Goal: Check status: Check status

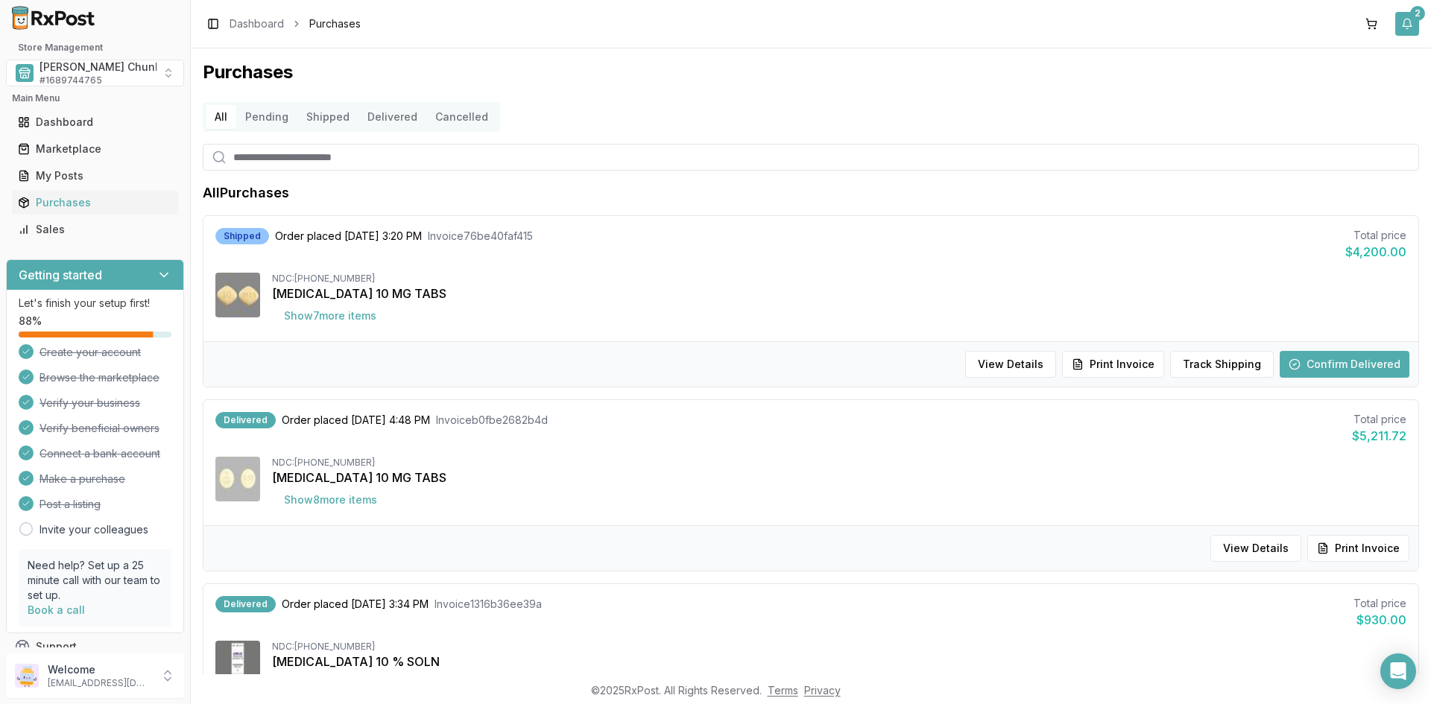
click at [1408, 20] on button "2" at bounding box center [1407, 24] width 24 height 24
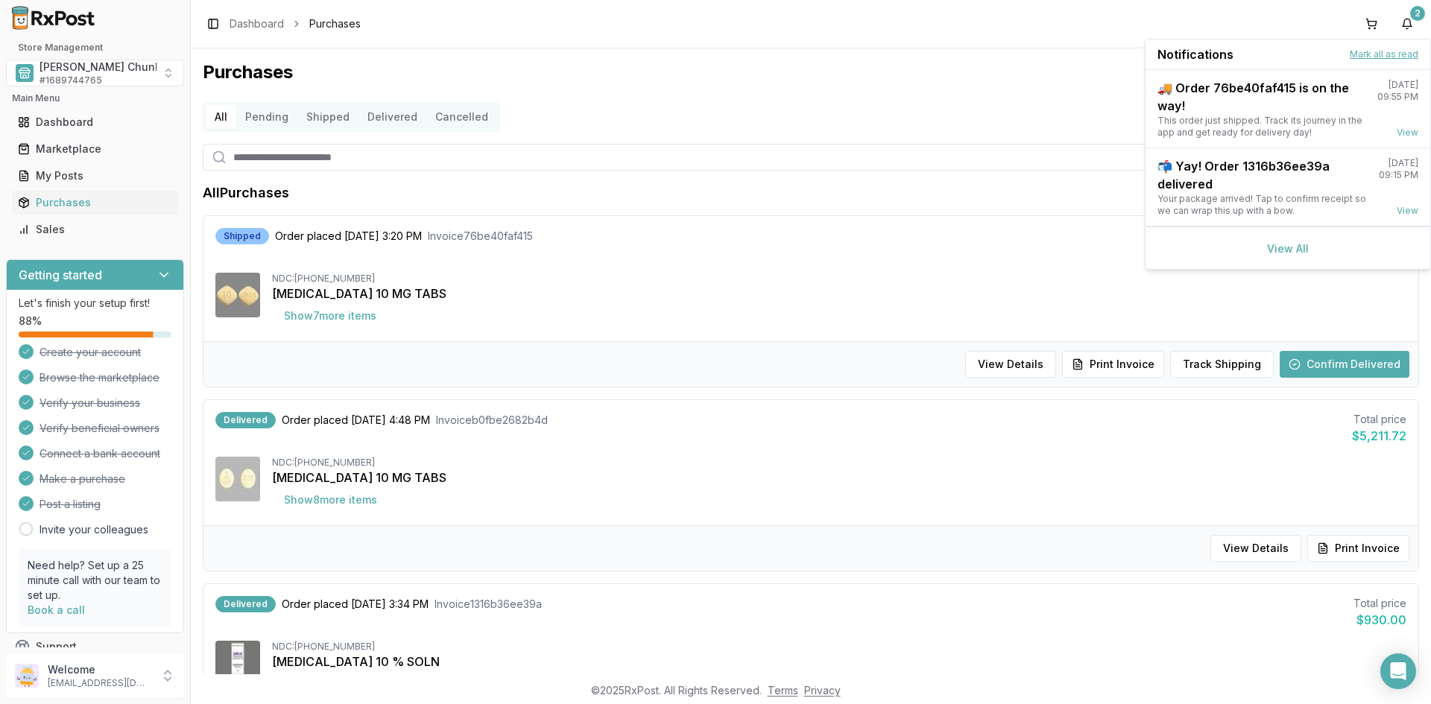
click at [1361, 54] on button "Mark all as read" at bounding box center [1383, 54] width 69 height 12
click at [1375, 54] on button "Mark all as read" at bounding box center [1383, 54] width 69 height 12
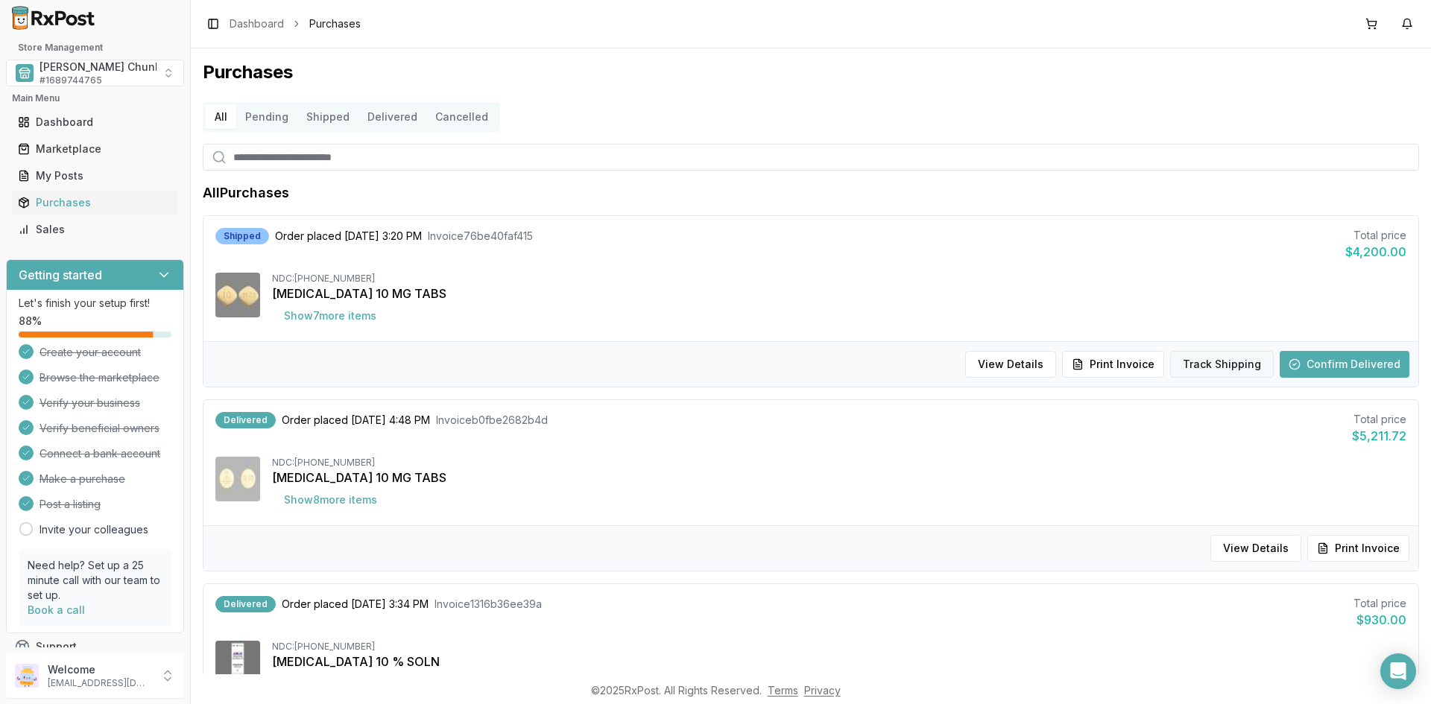
click at [1221, 361] on button "Track Shipping" at bounding box center [1222, 364] width 104 height 27
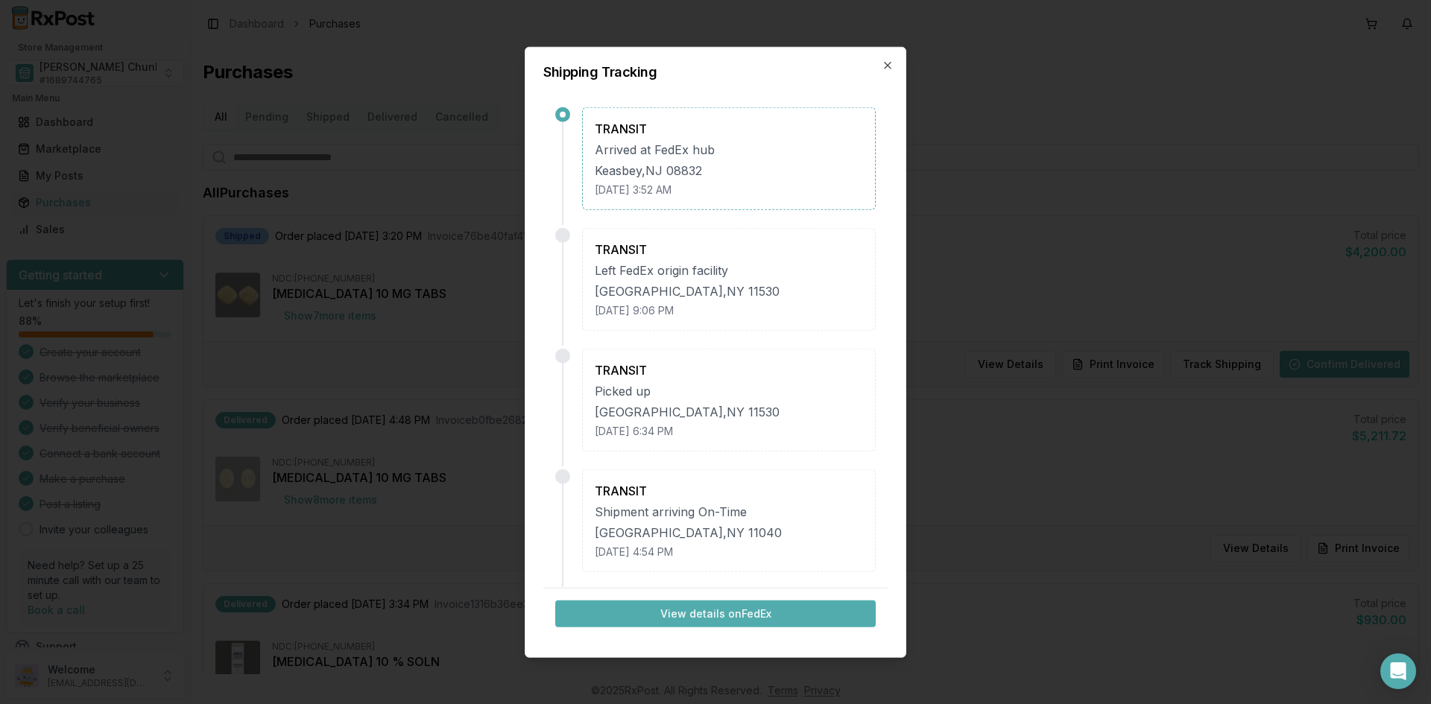
click at [727, 608] on button "View details on FedEx" at bounding box center [715, 614] width 320 height 27
click at [888, 64] on icon "button" at bounding box center [888, 65] width 12 height 12
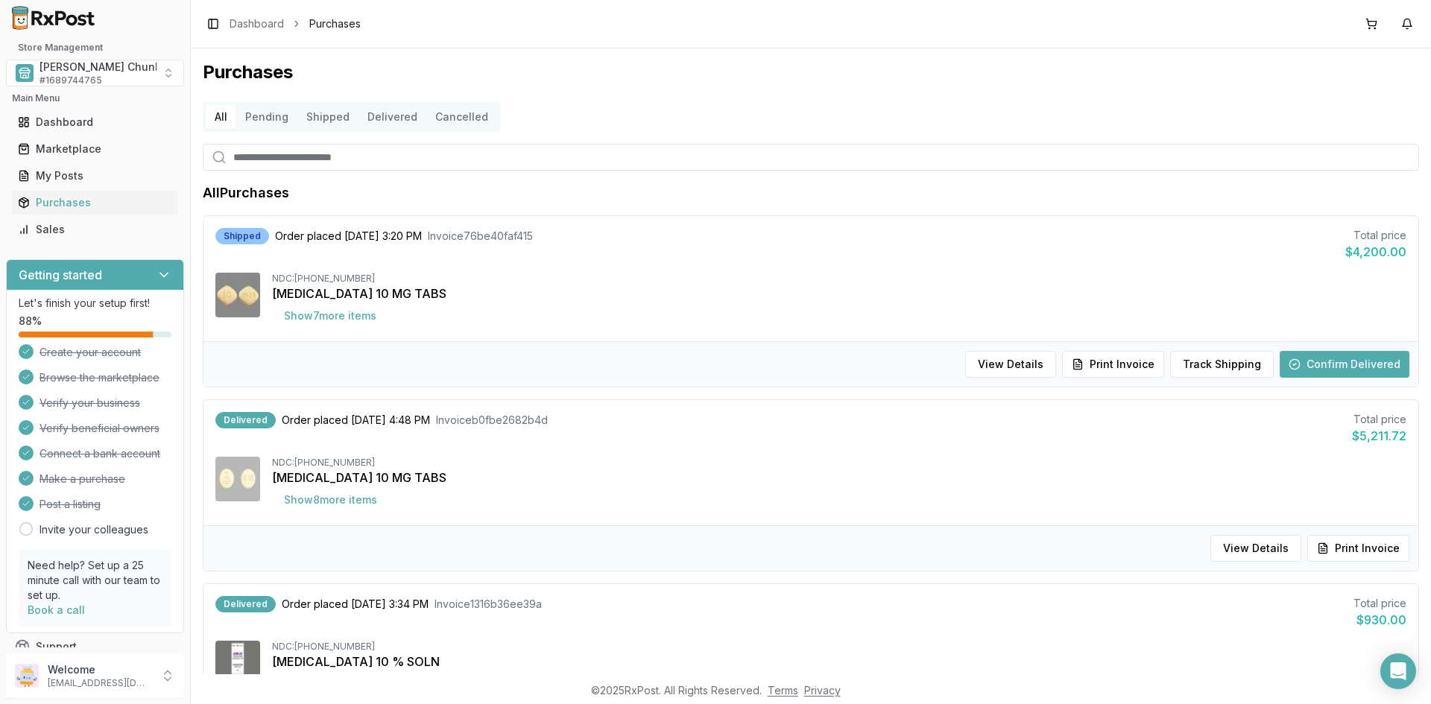
scroll to position [149, 0]
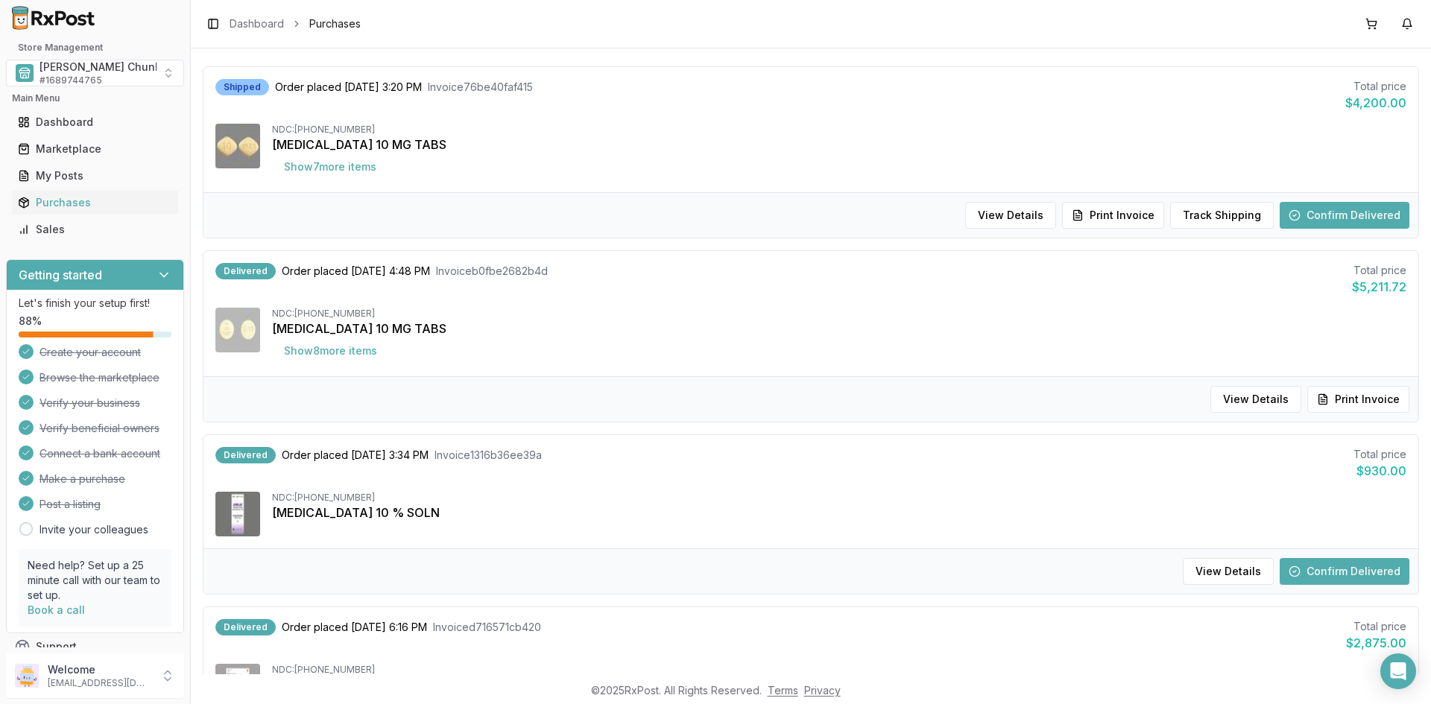
click at [1338, 572] on button "Confirm Delivered" at bounding box center [1344, 571] width 130 height 27
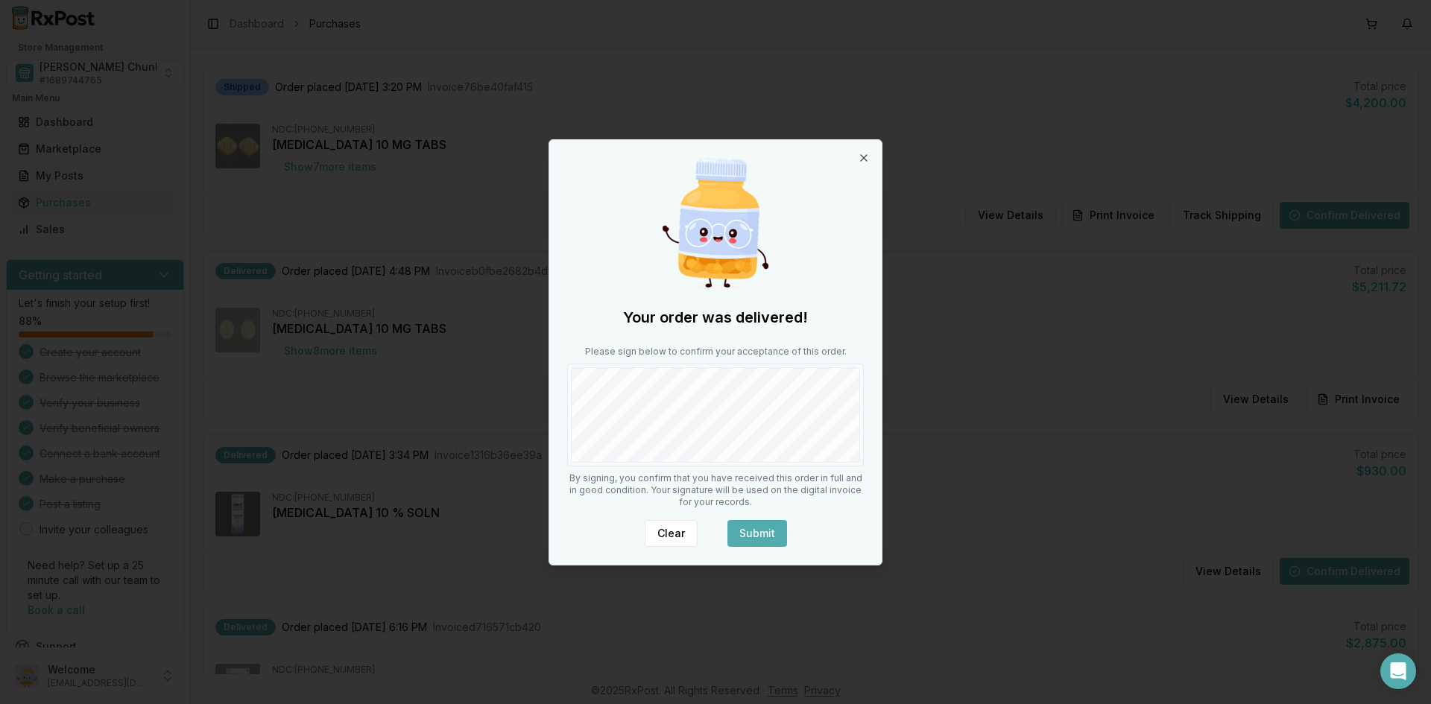
click at [737, 530] on button "Submit" at bounding box center [757, 533] width 60 height 27
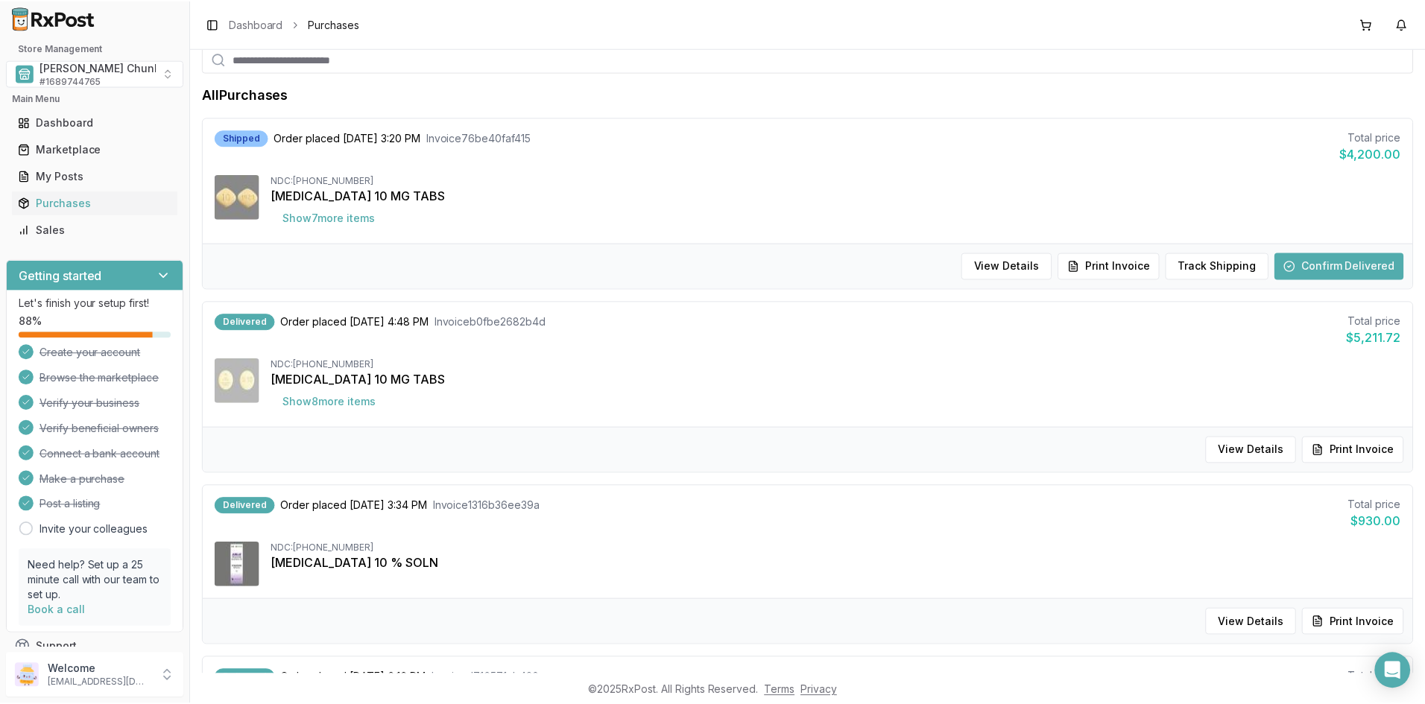
scroll to position [0, 0]
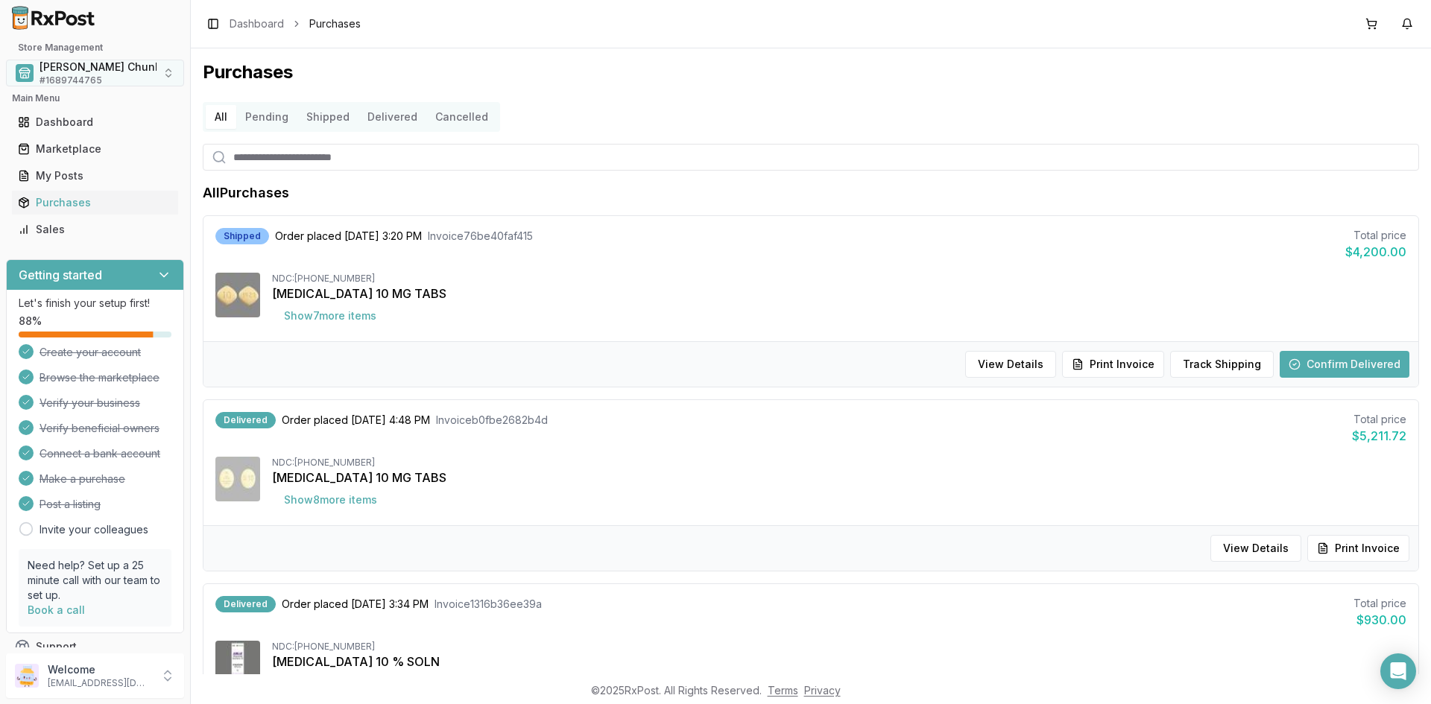
click at [99, 69] on span "[PERSON_NAME] Chunk Pharmacy" at bounding box center [127, 67] width 176 height 15
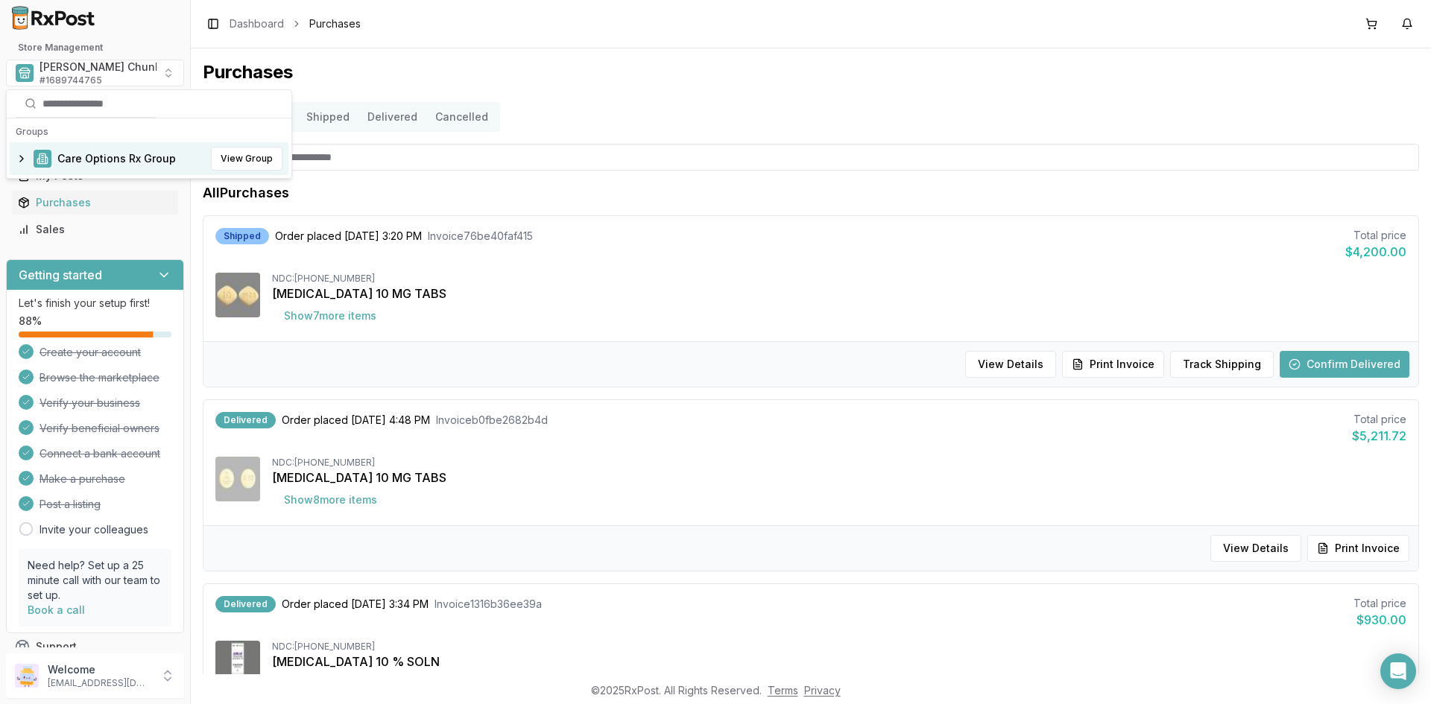
click at [85, 161] on span "Care Options Rx Group" at bounding box center [116, 158] width 118 height 15
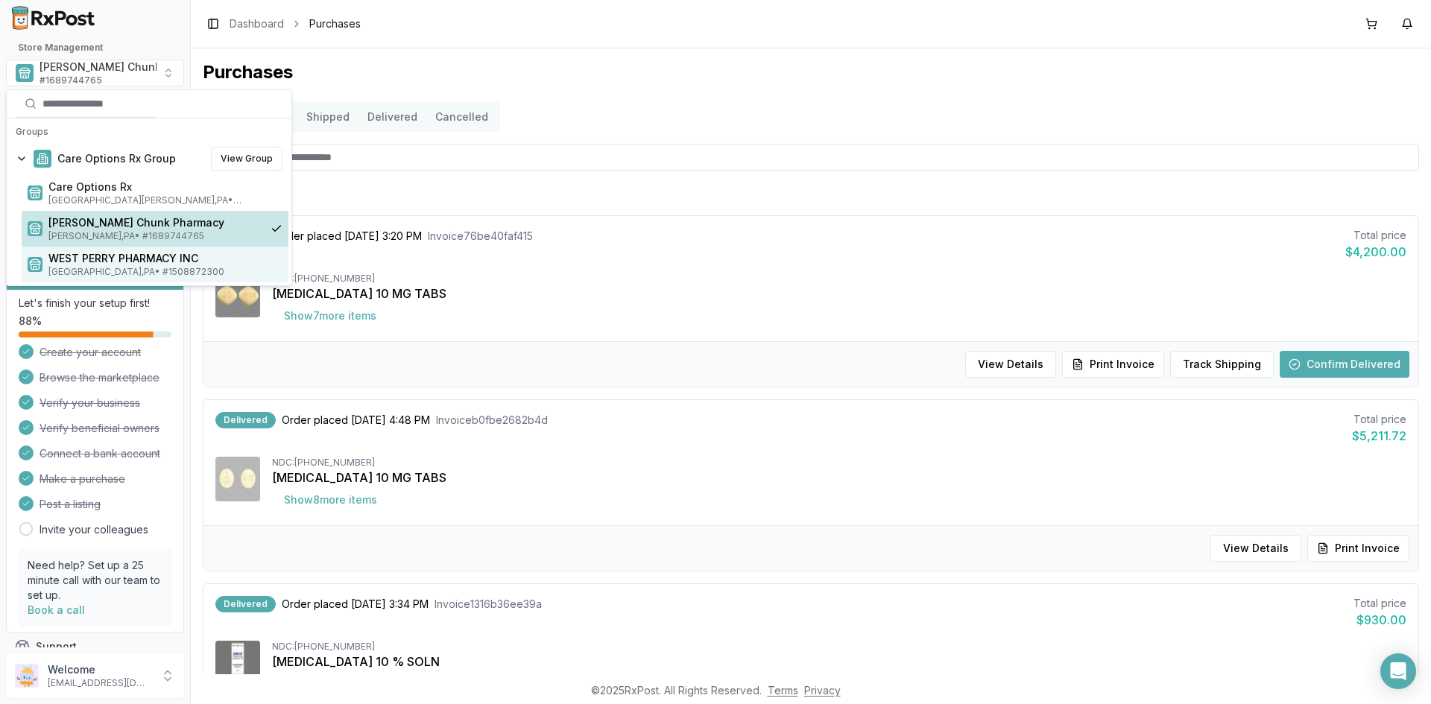
click at [86, 258] on span "WEST PERRY PHARMACY INC" at bounding box center [165, 258] width 234 height 15
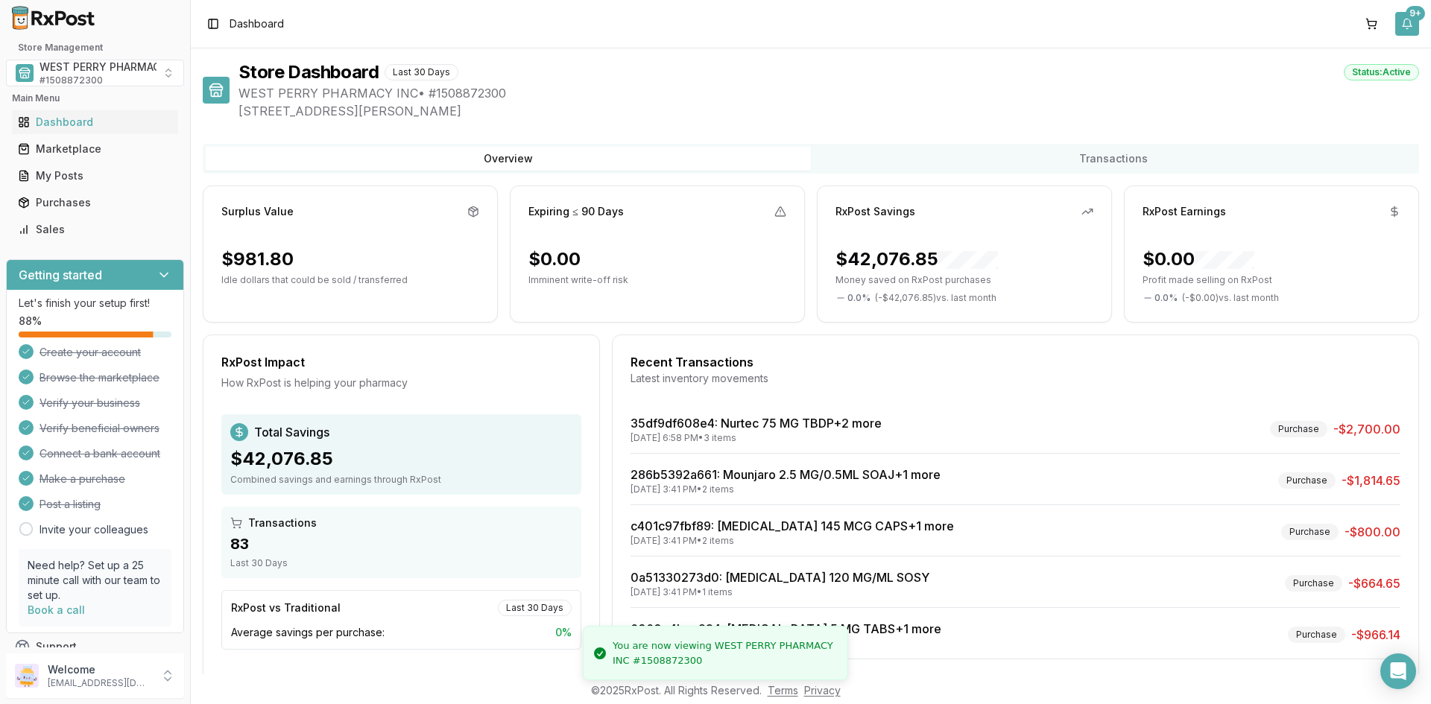
click at [1405, 17] on button "9+" at bounding box center [1407, 24] width 24 height 24
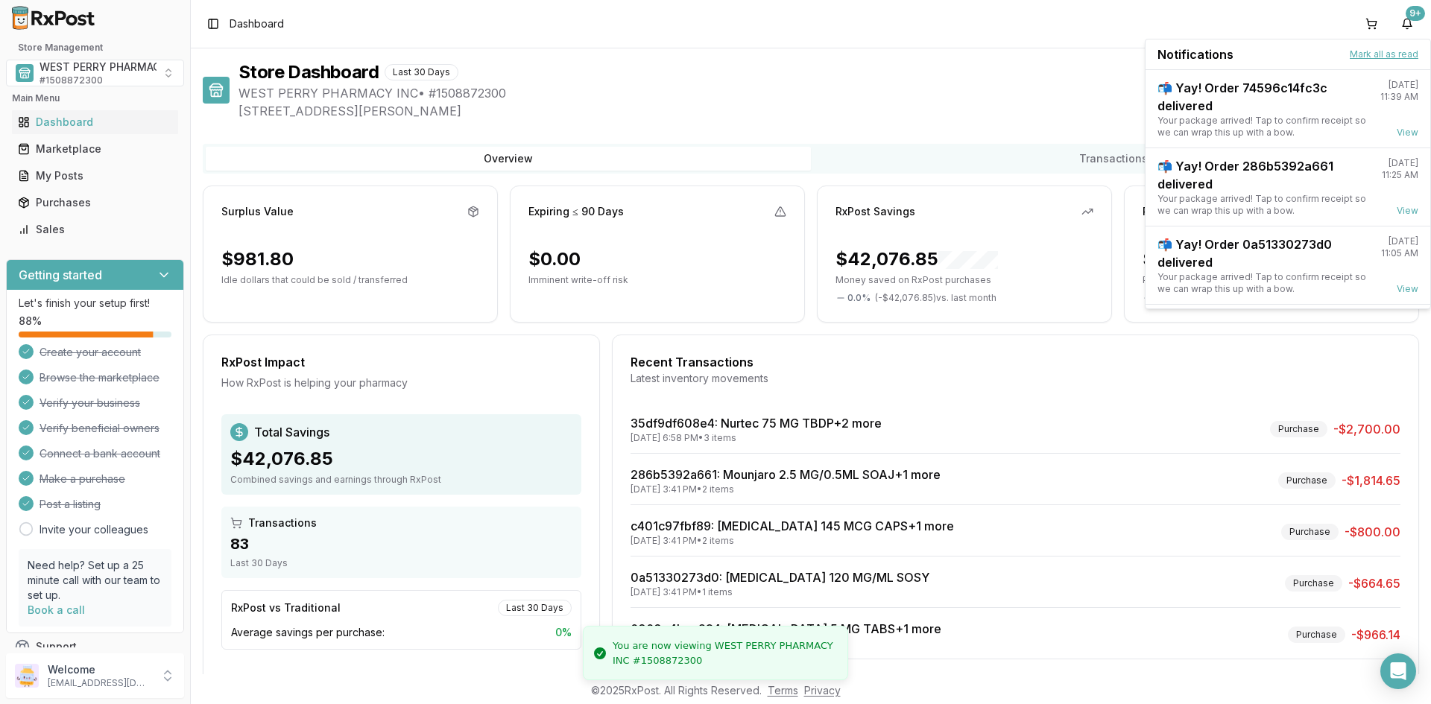
click at [1361, 51] on button "Mark all as read" at bounding box center [1383, 54] width 69 height 12
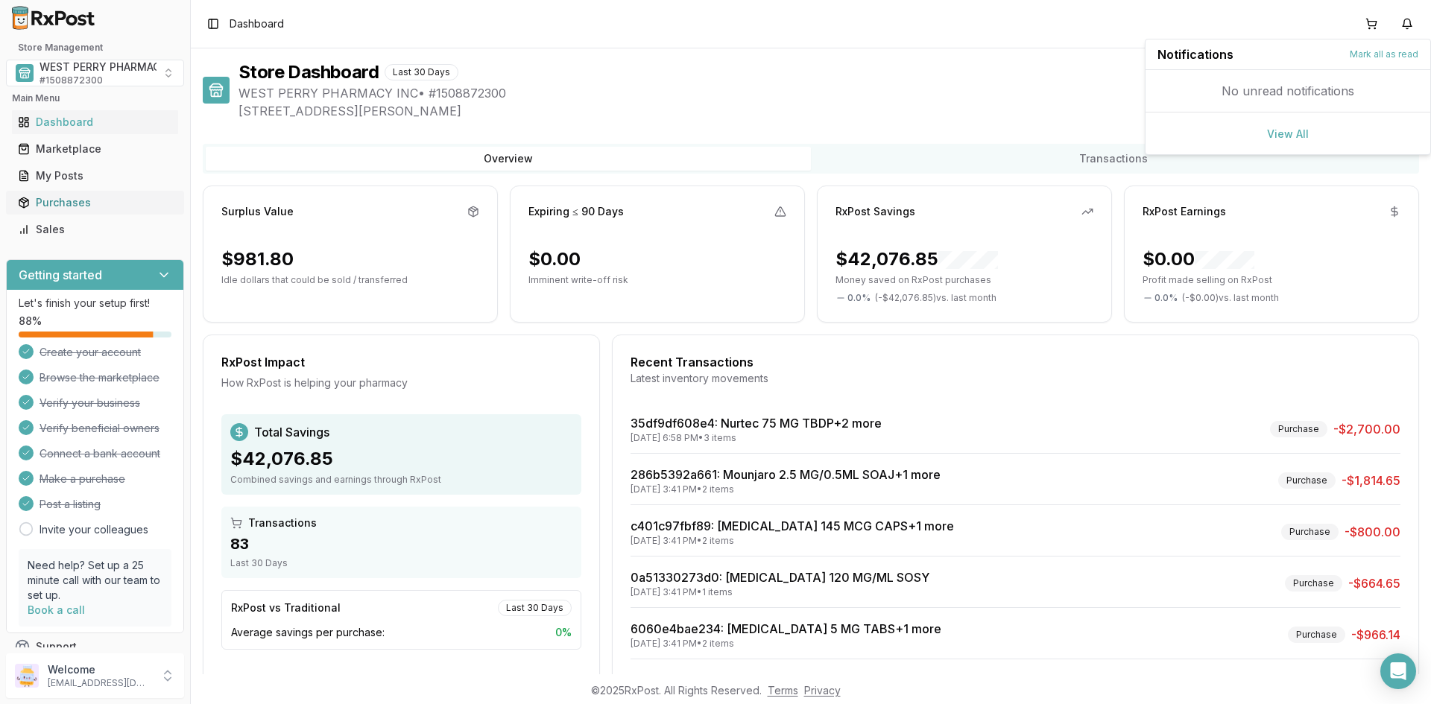
click at [70, 201] on div "Purchases" at bounding box center [95, 202] width 154 height 15
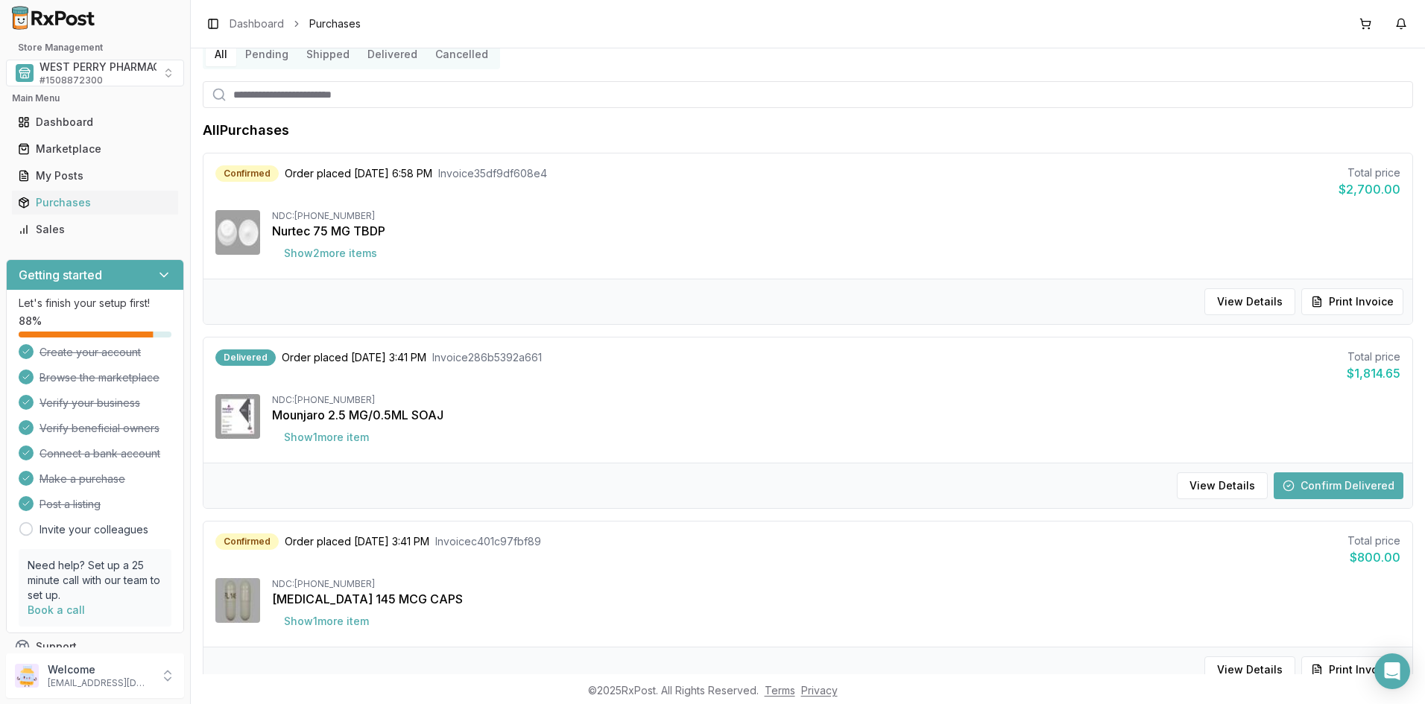
scroll to position [149, 0]
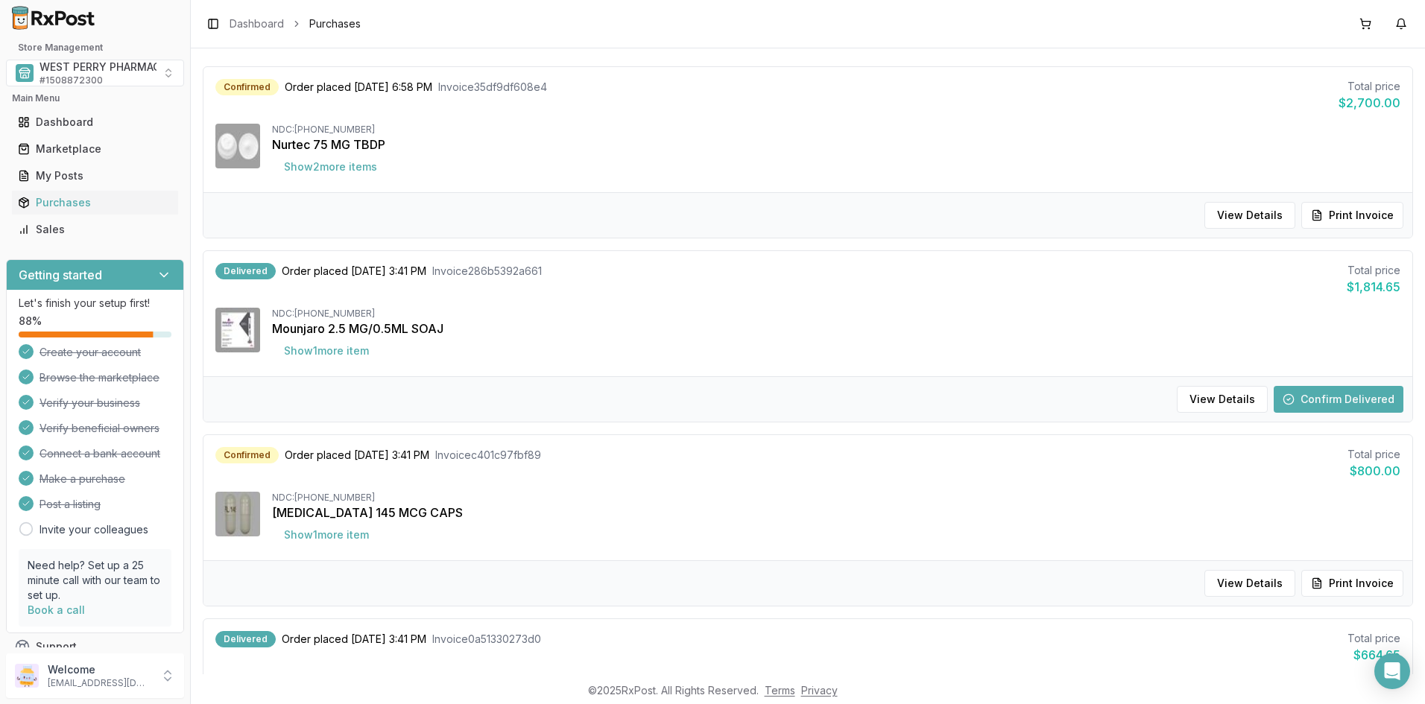
click at [1332, 401] on button "Confirm Delivered" at bounding box center [1338, 399] width 130 height 27
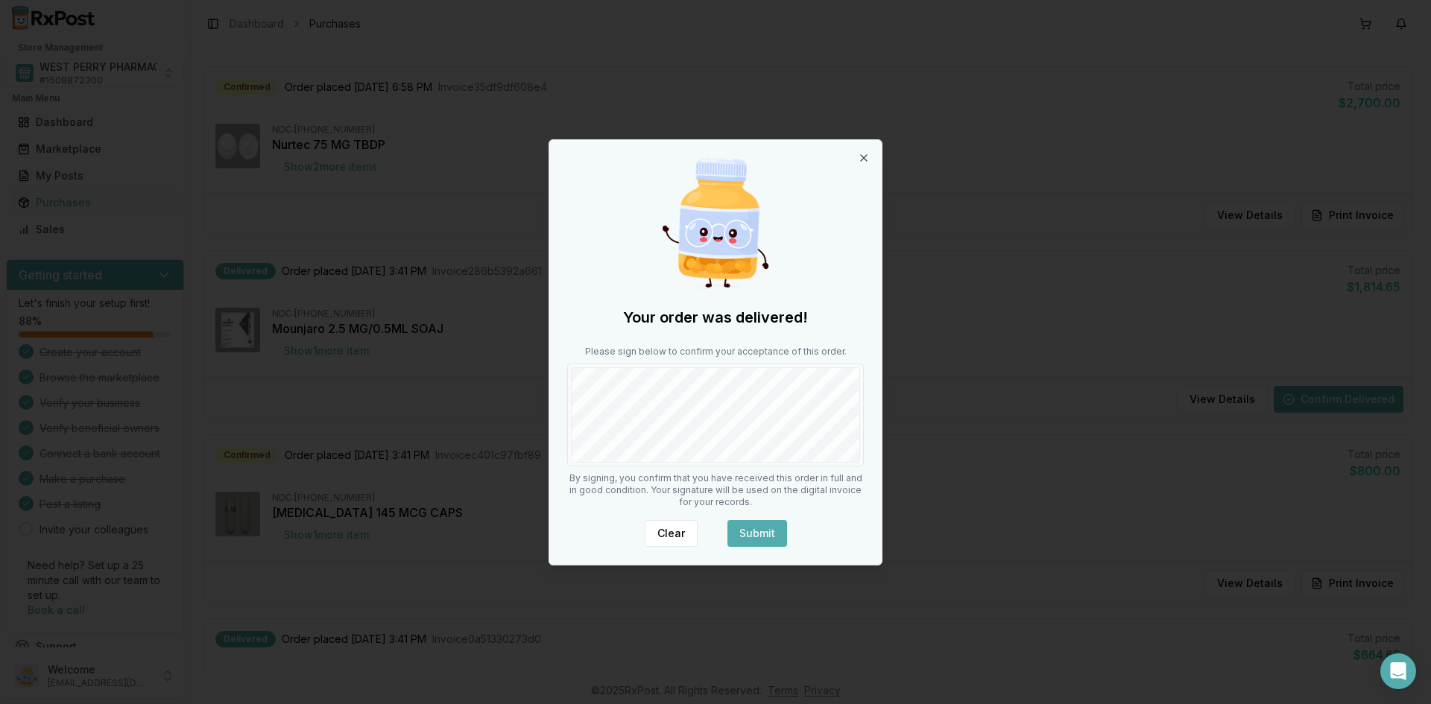
click at [753, 534] on button "Submit" at bounding box center [757, 533] width 60 height 27
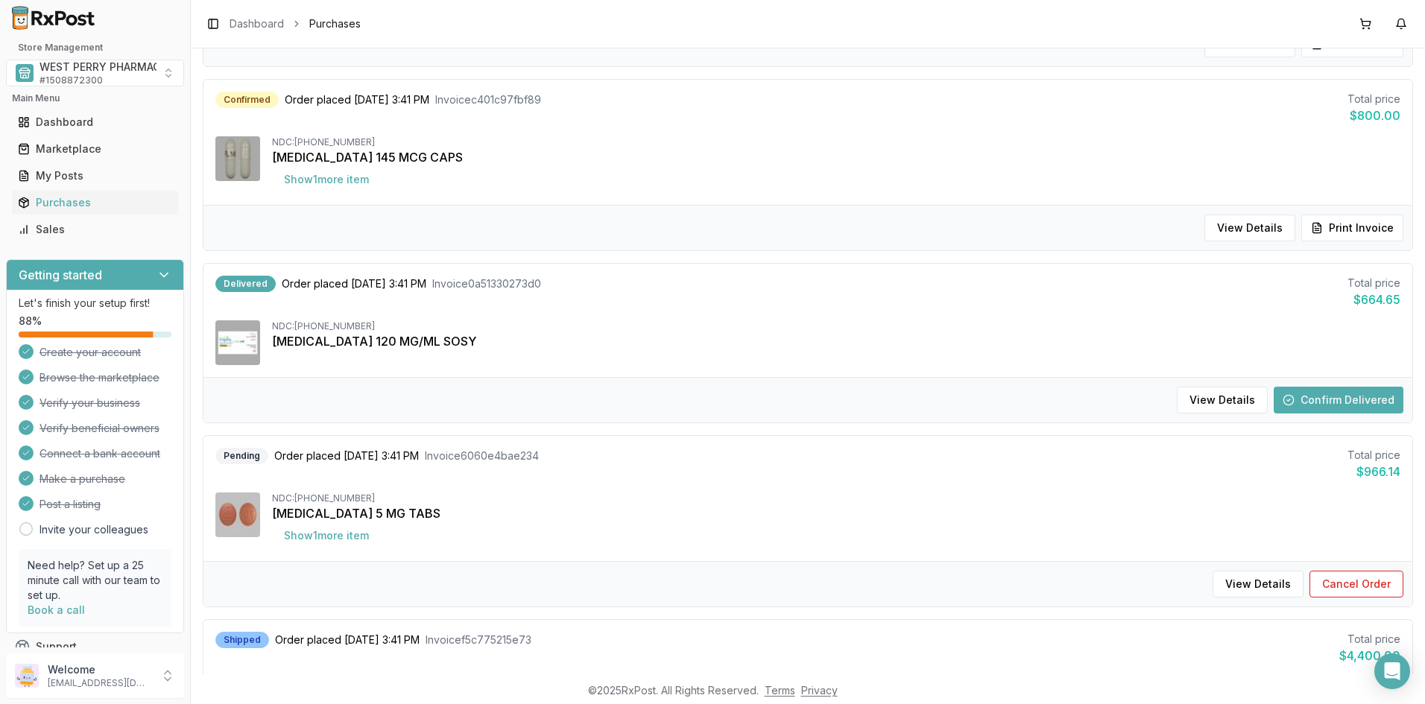
scroll to position [596, 0]
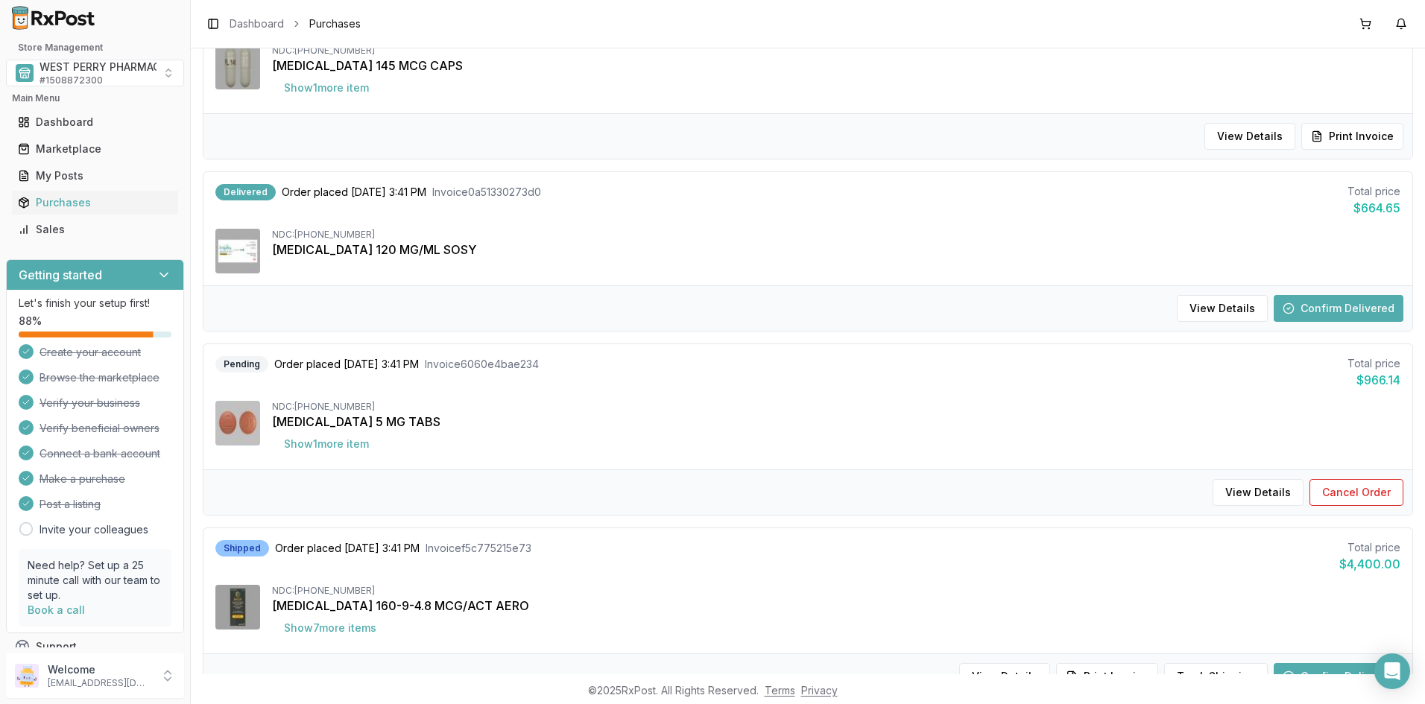
click at [1310, 308] on button "Confirm Delivered" at bounding box center [1338, 308] width 130 height 27
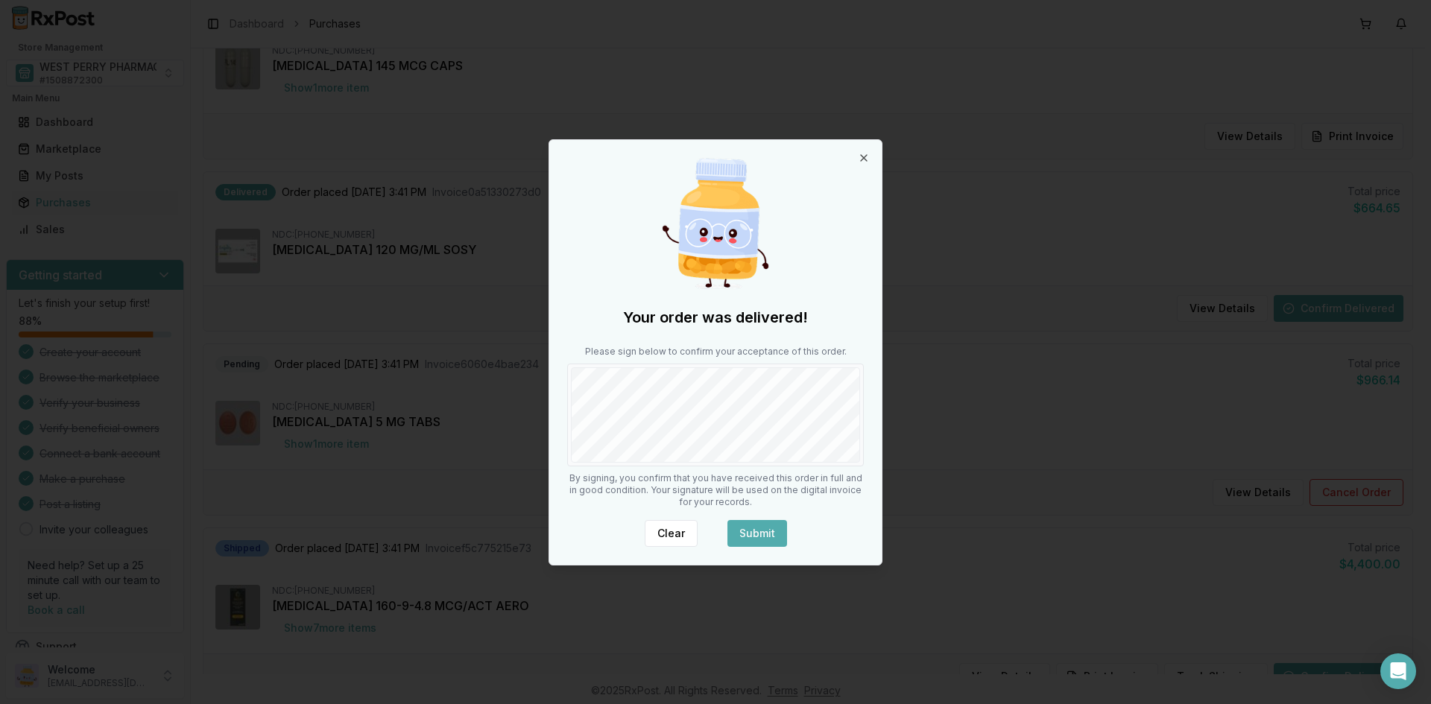
click at [752, 539] on button "Submit" at bounding box center [757, 533] width 60 height 27
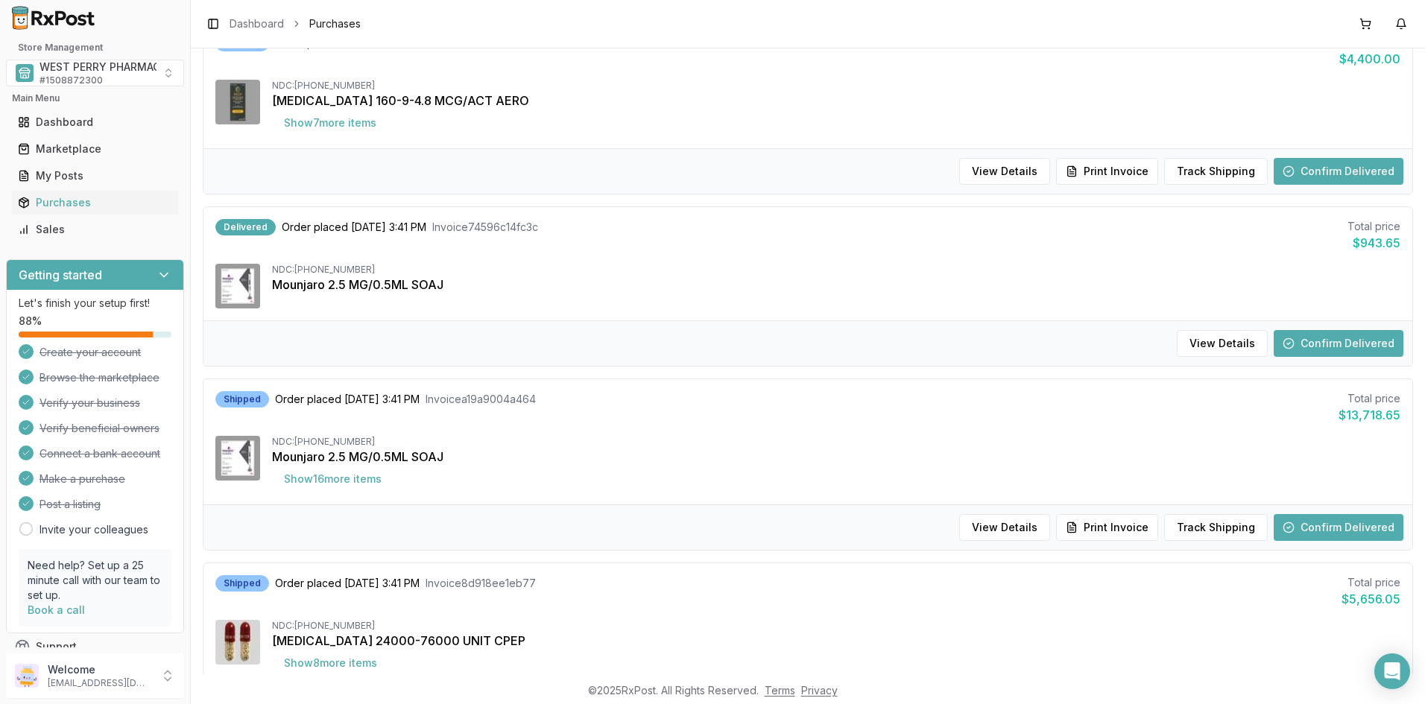
scroll to position [1192, 0]
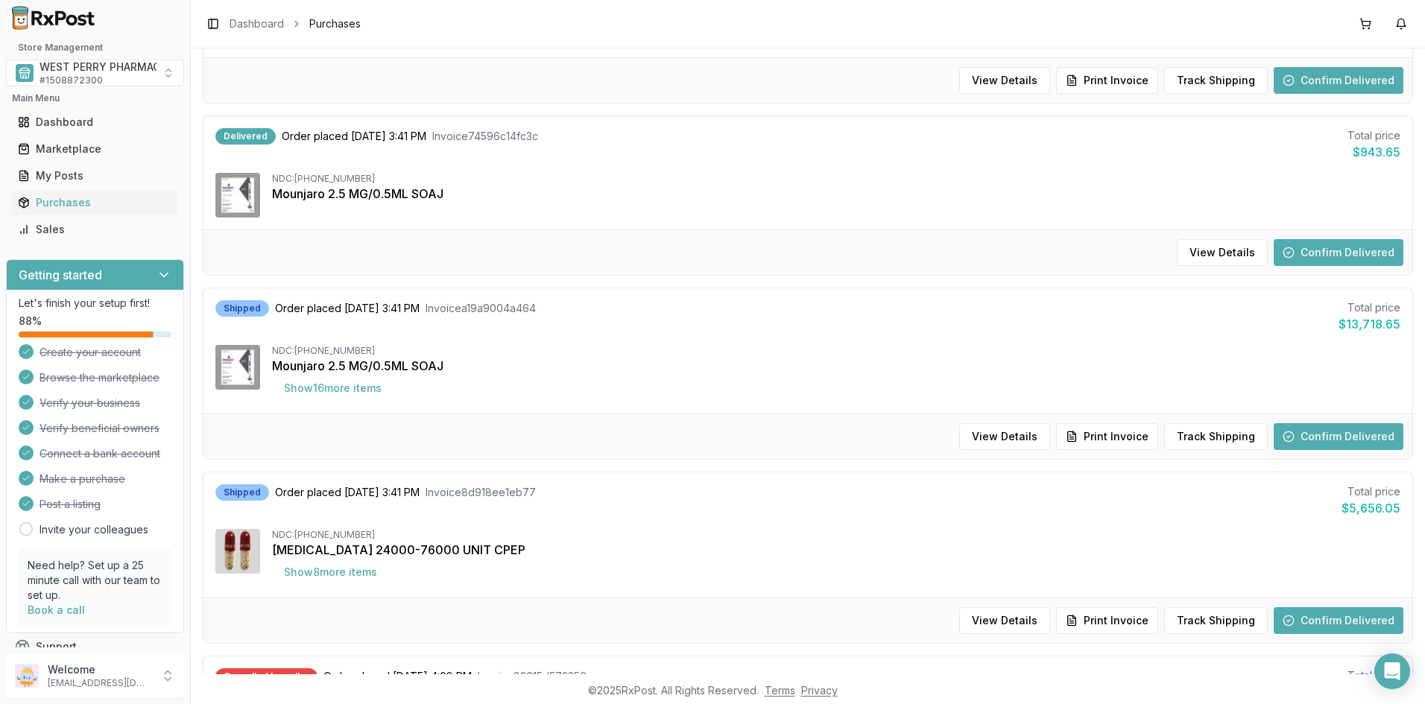
click at [1311, 256] on button "Confirm Delivered" at bounding box center [1338, 252] width 130 height 27
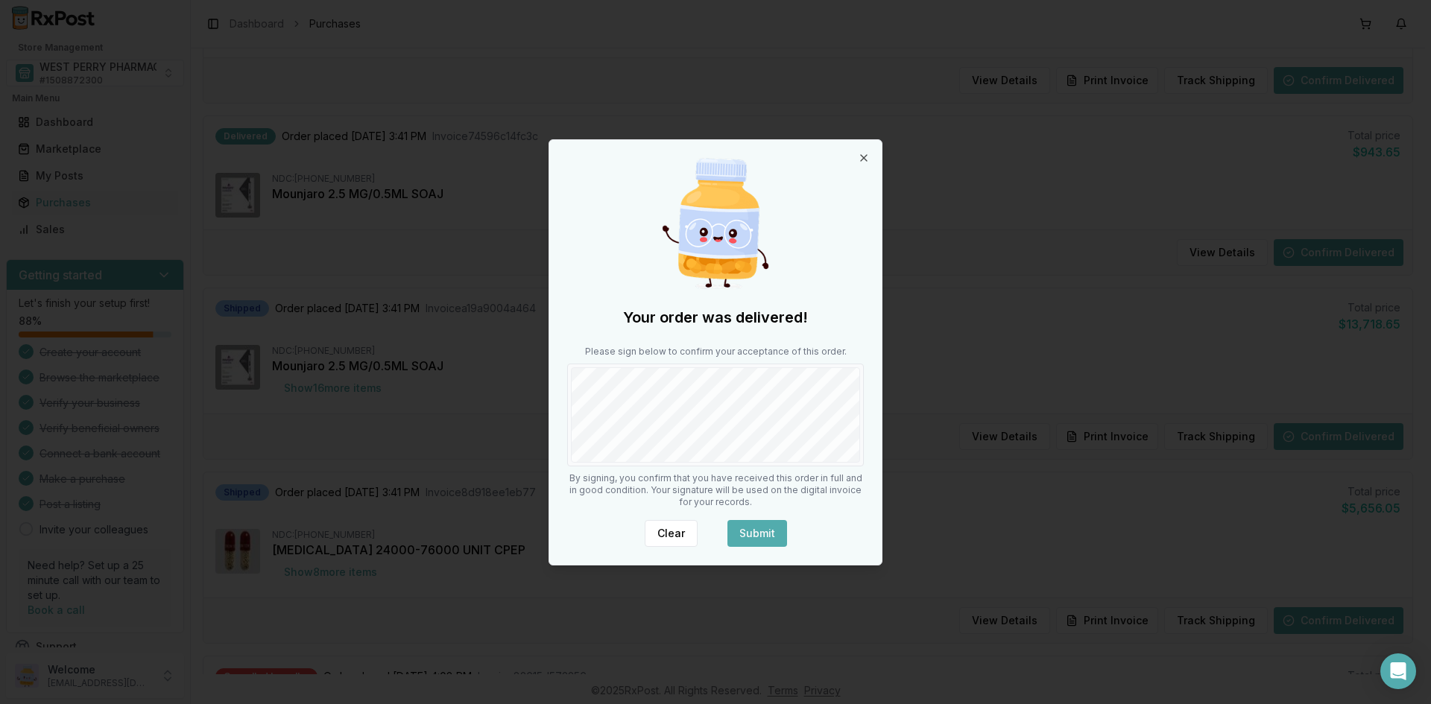
click at [744, 537] on button "Submit" at bounding box center [757, 533] width 60 height 27
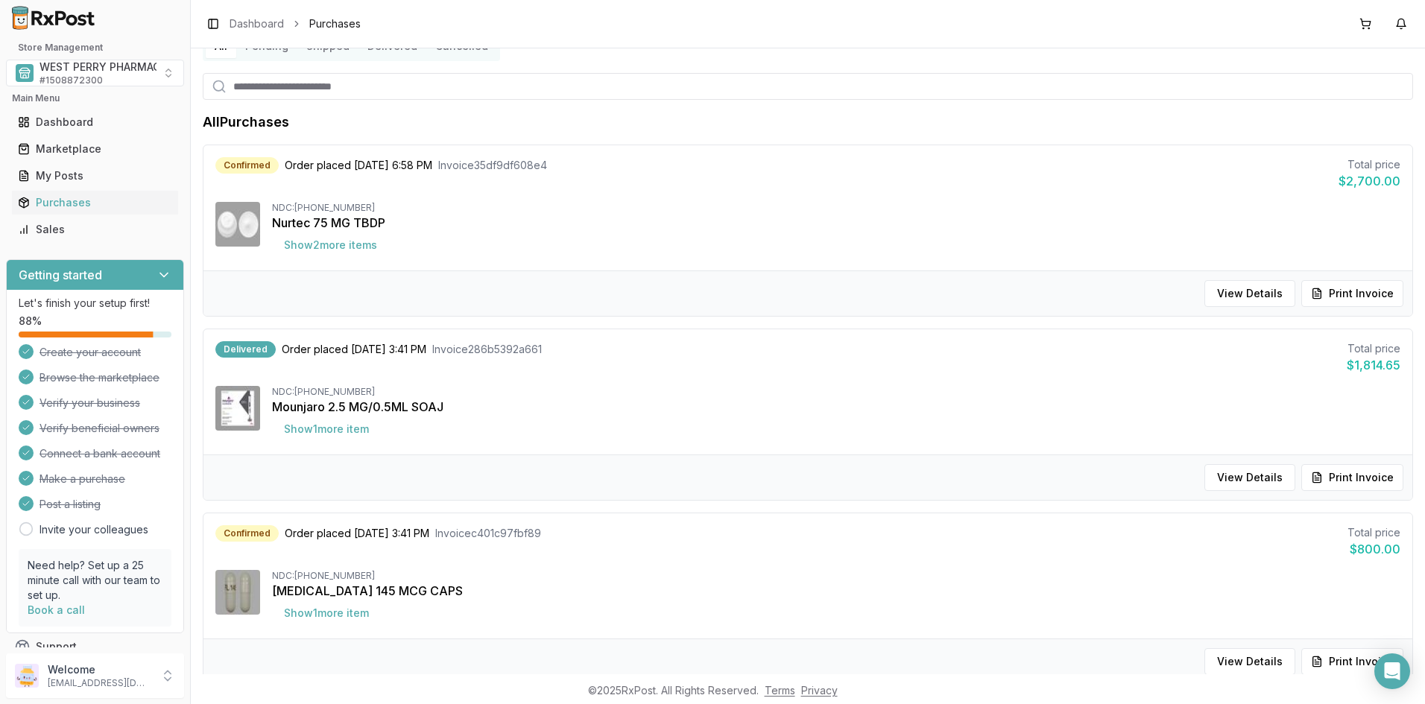
scroll to position [0, 0]
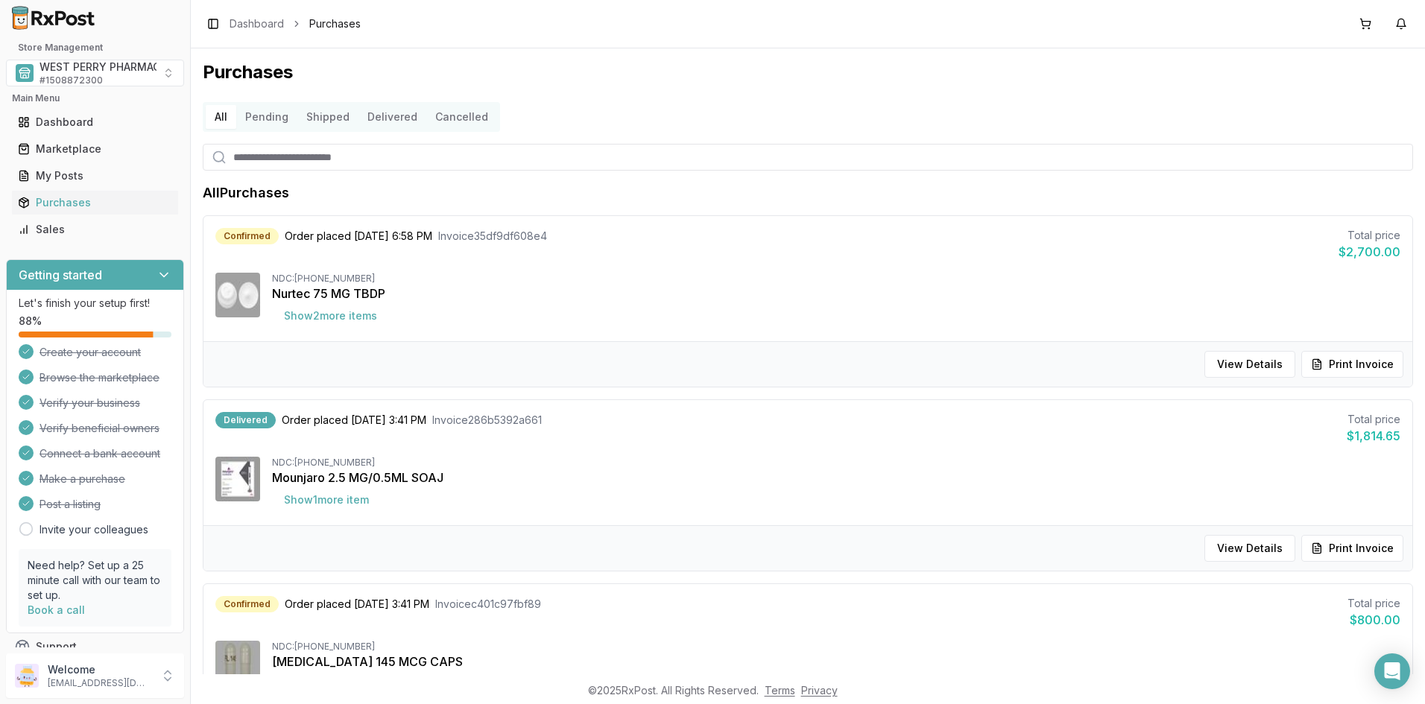
click at [377, 117] on button "Delivered" at bounding box center [392, 117] width 68 height 24
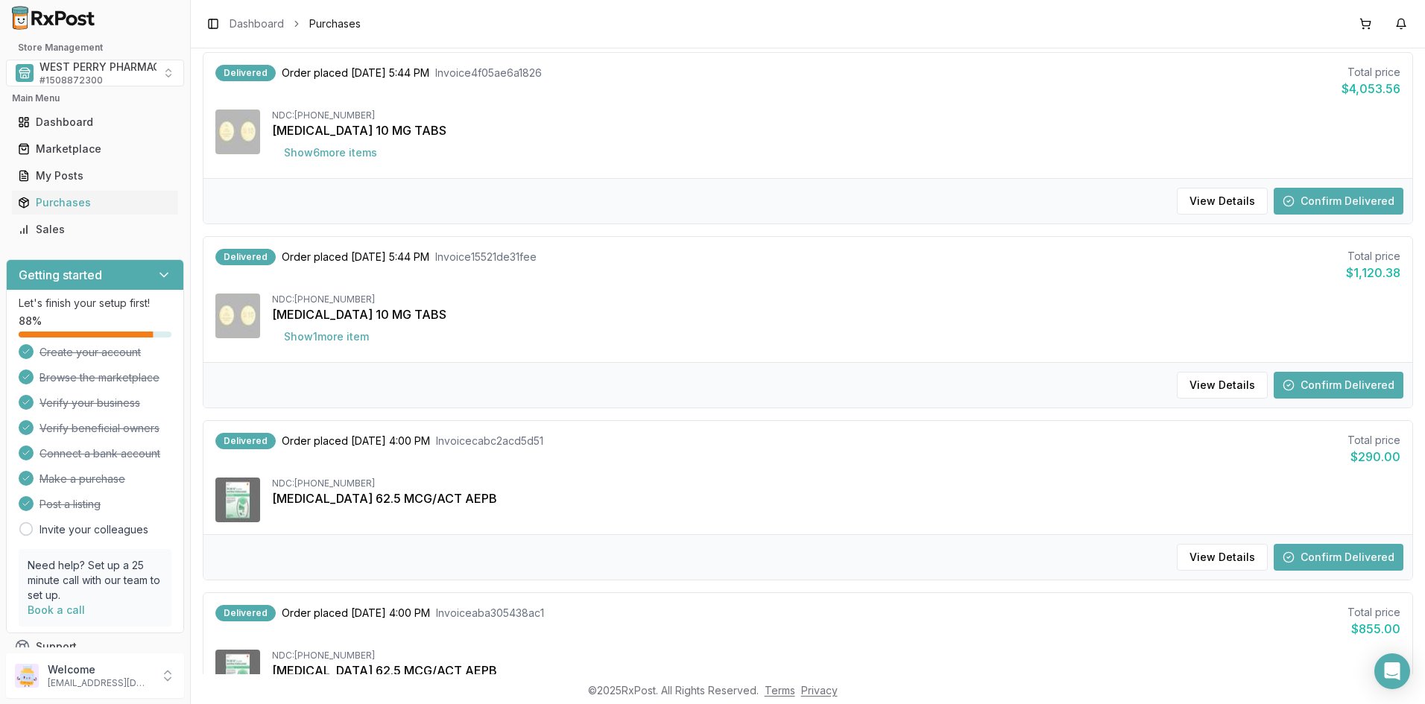
scroll to position [894, 0]
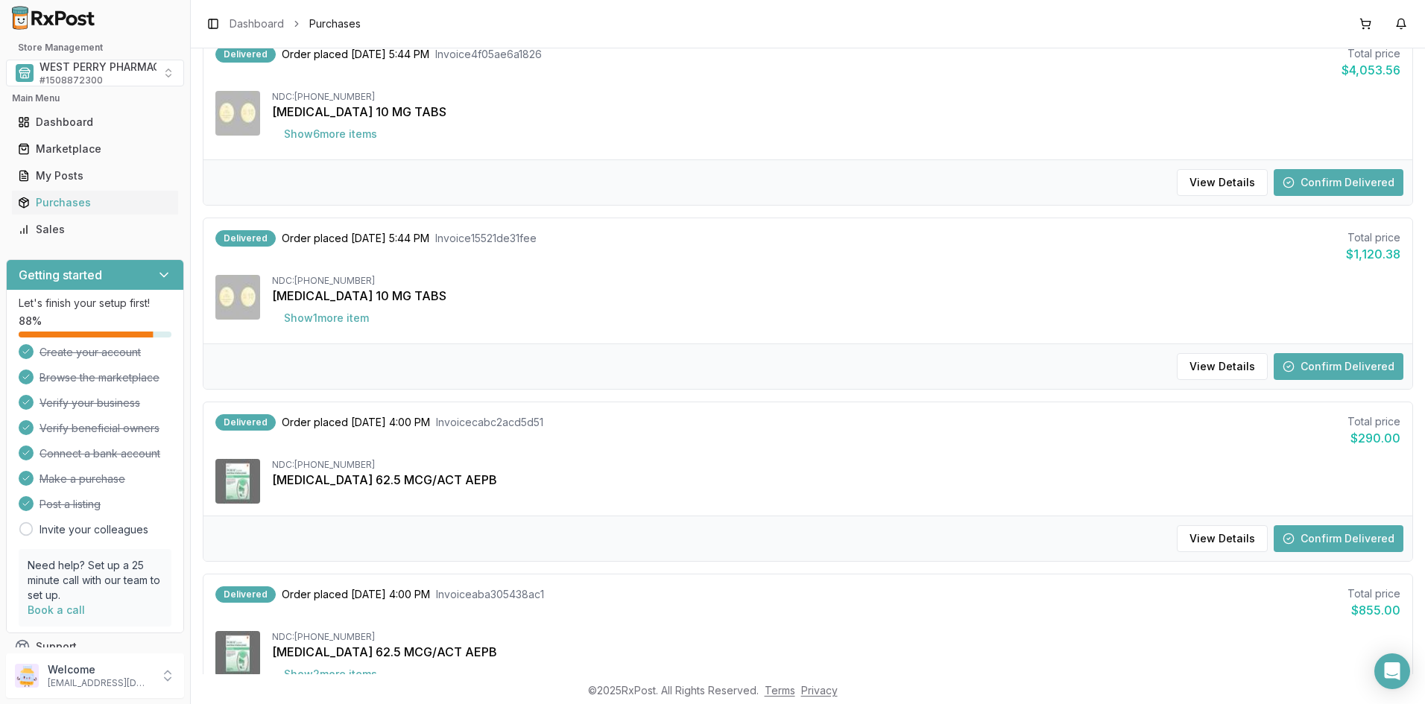
click at [1300, 182] on button "Confirm Delivered" at bounding box center [1338, 182] width 130 height 27
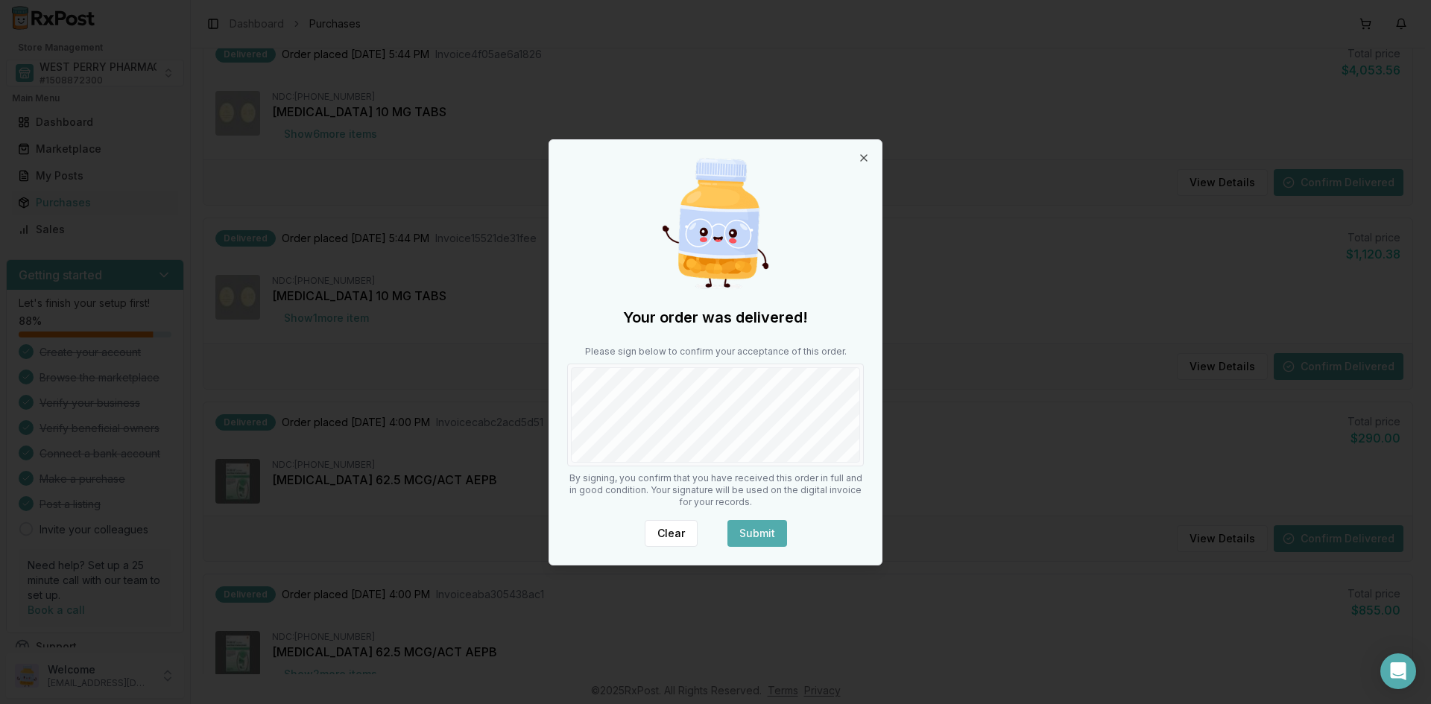
click at [736, 522] on button "Submit" at bounding box center [757, 533] width 60 height 27
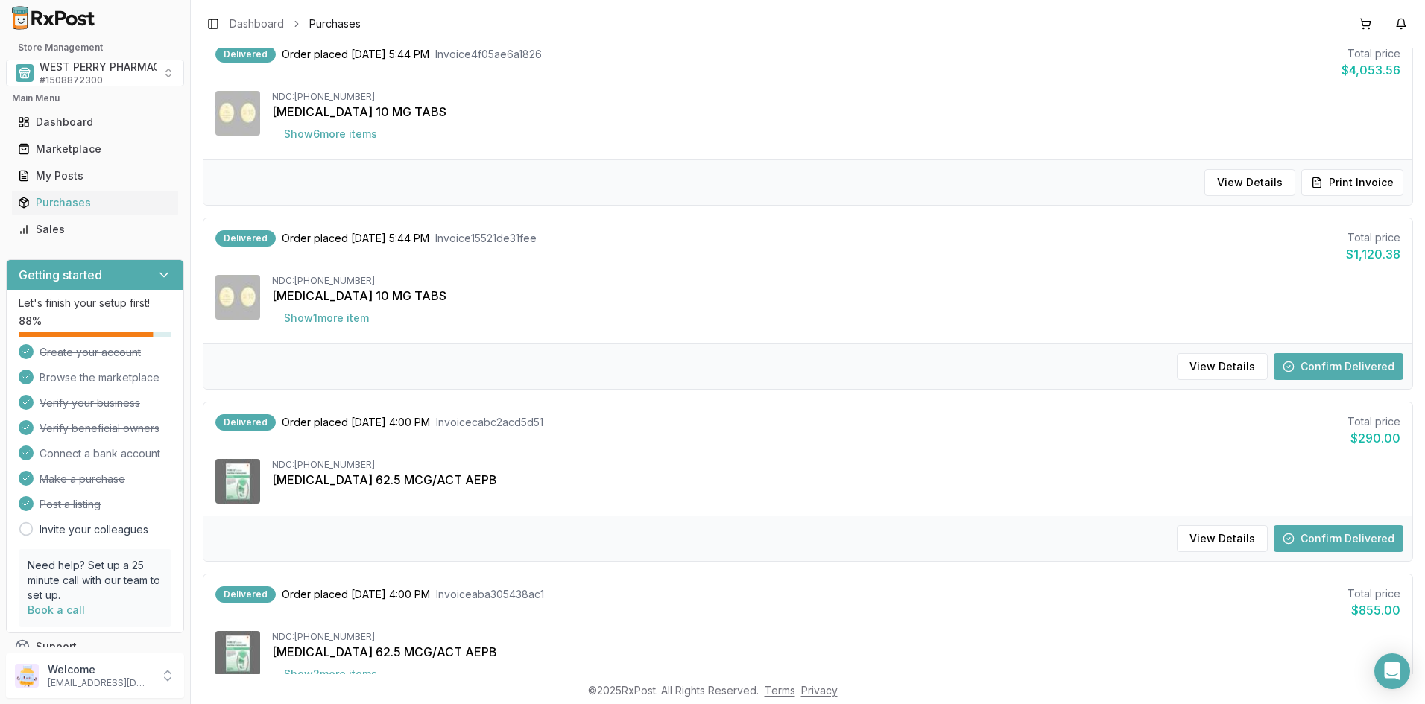
click at [1313, 367] on button "Confirm Delivered" at bounding box center [1338, 366] width 130 height 27
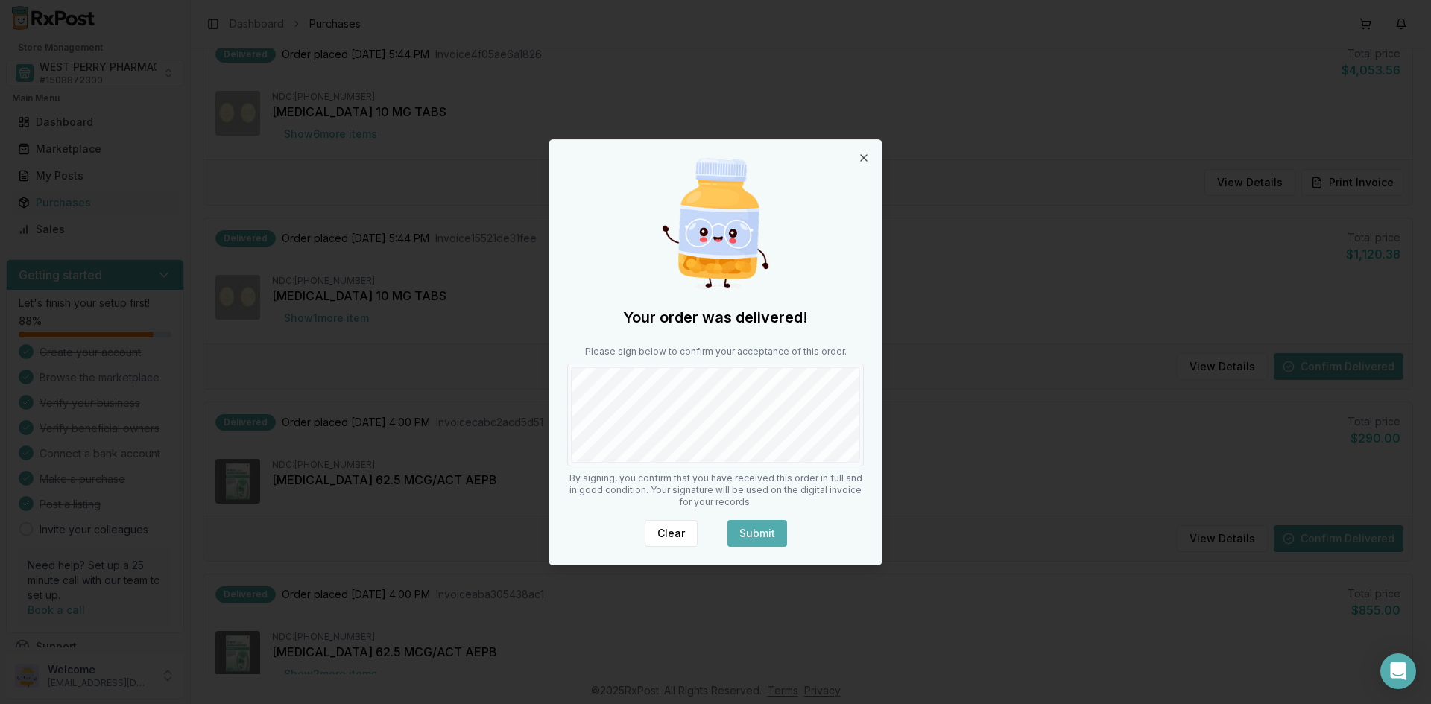
click at [750, 532] on button "Submit" at bounding box center [757, 533] width 60 height 27
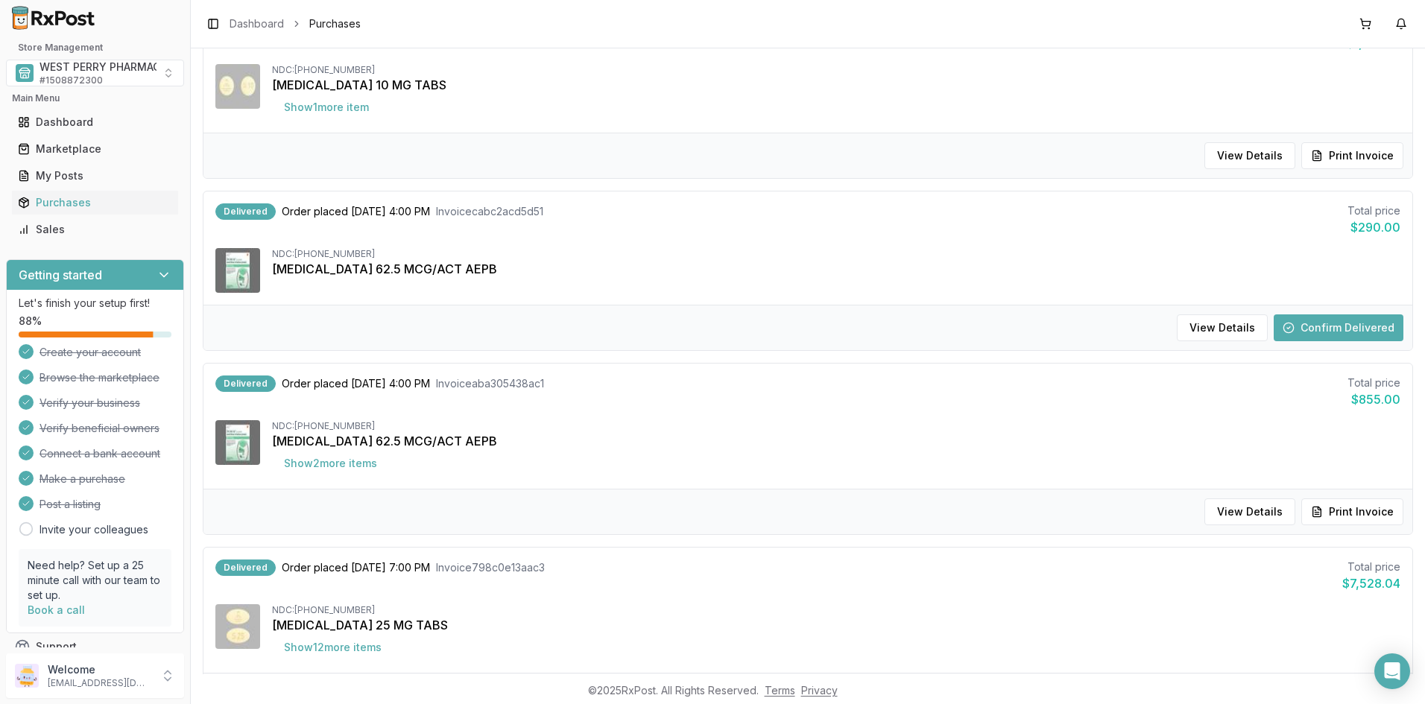
scroll to position [1118, 0]
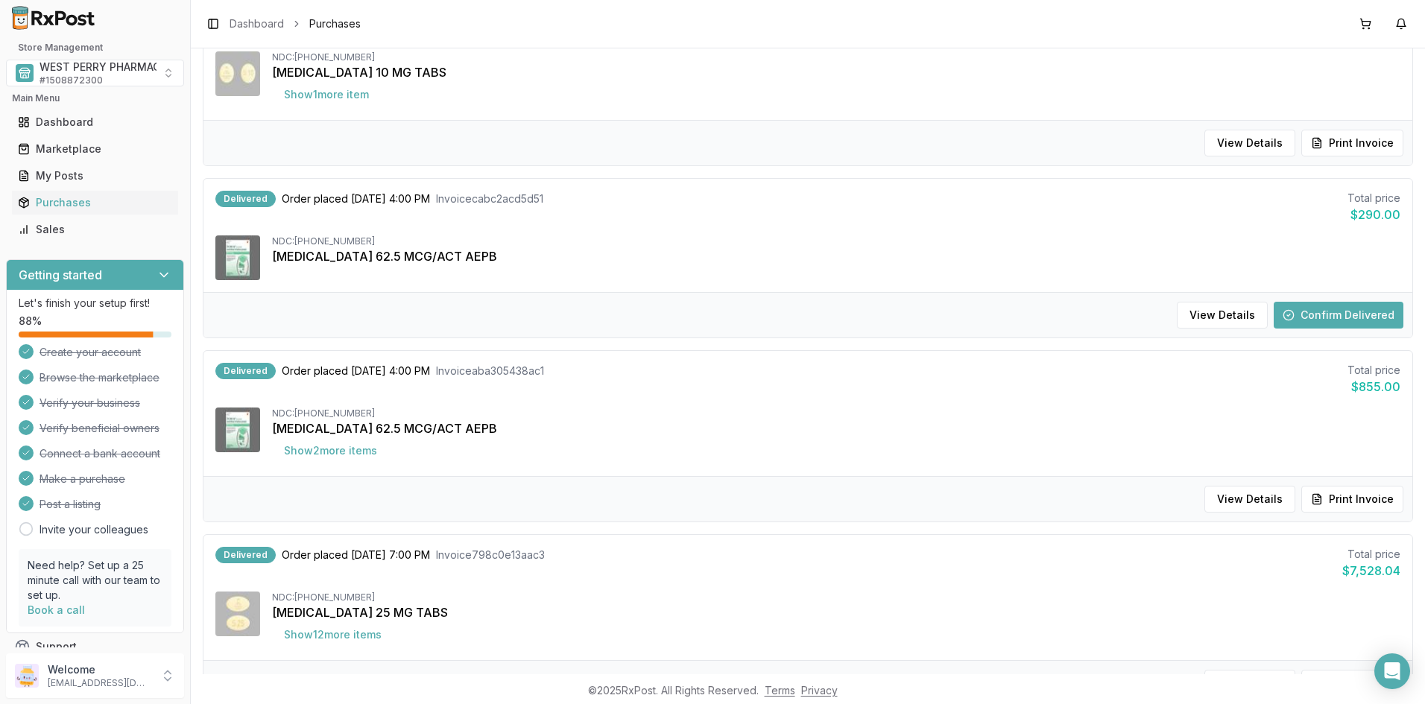
click at [1300, 320] on button "Confirm Delivered" at bounding box center [1338, 315] width 130 height 27
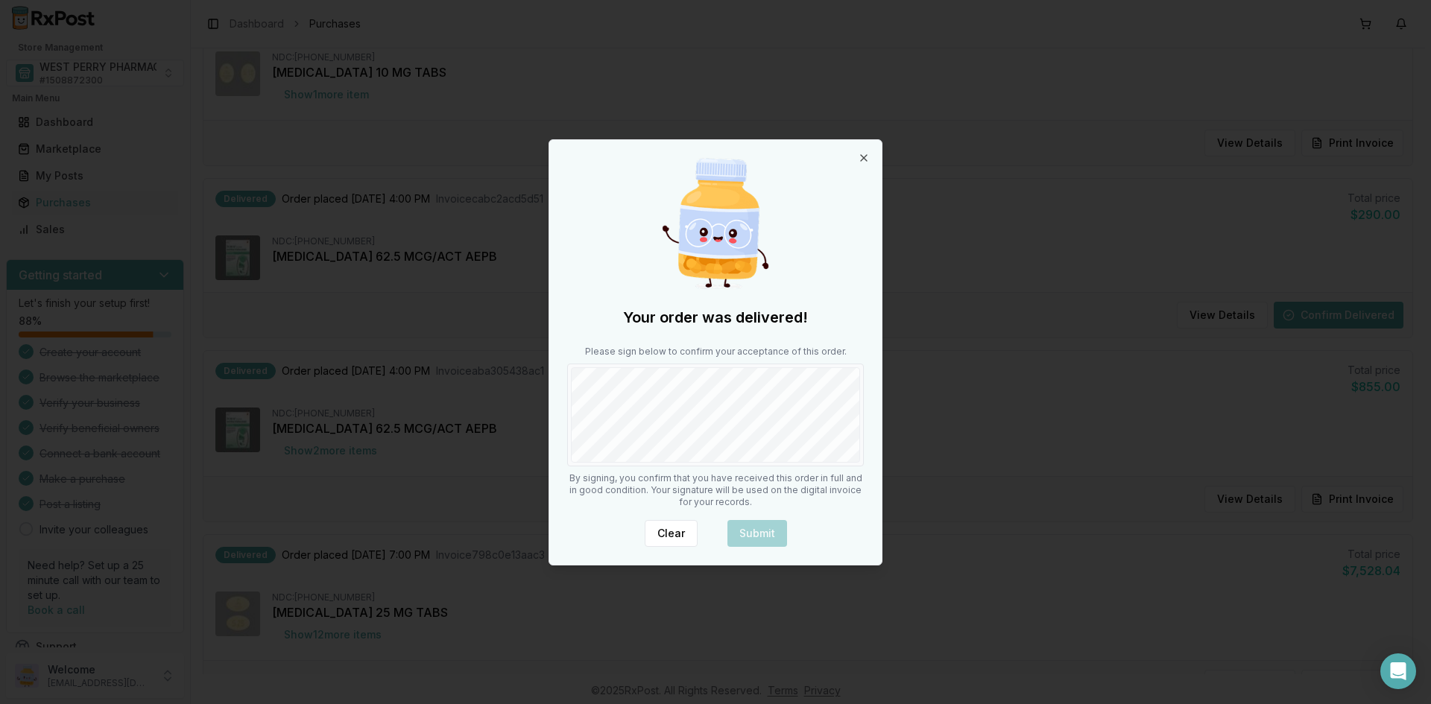
click at [650, 474] on div "Your order was delivered! Please sign below to confirm your acceptance of this …" at bounding box center [715, 352] width 332 height 425
click at [761, 534] on button "Submit" at bounding box center [757, 533] width 60 height 27
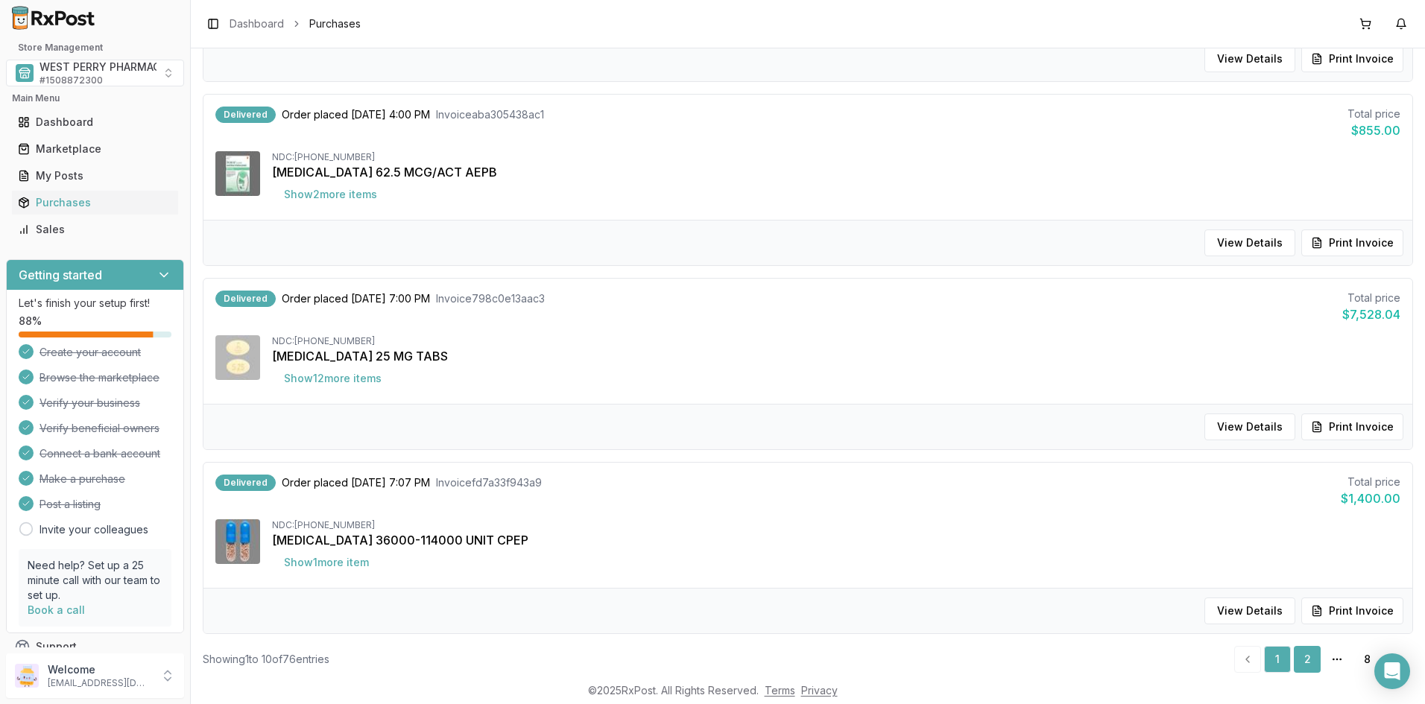
scroll to position [1408, 0]
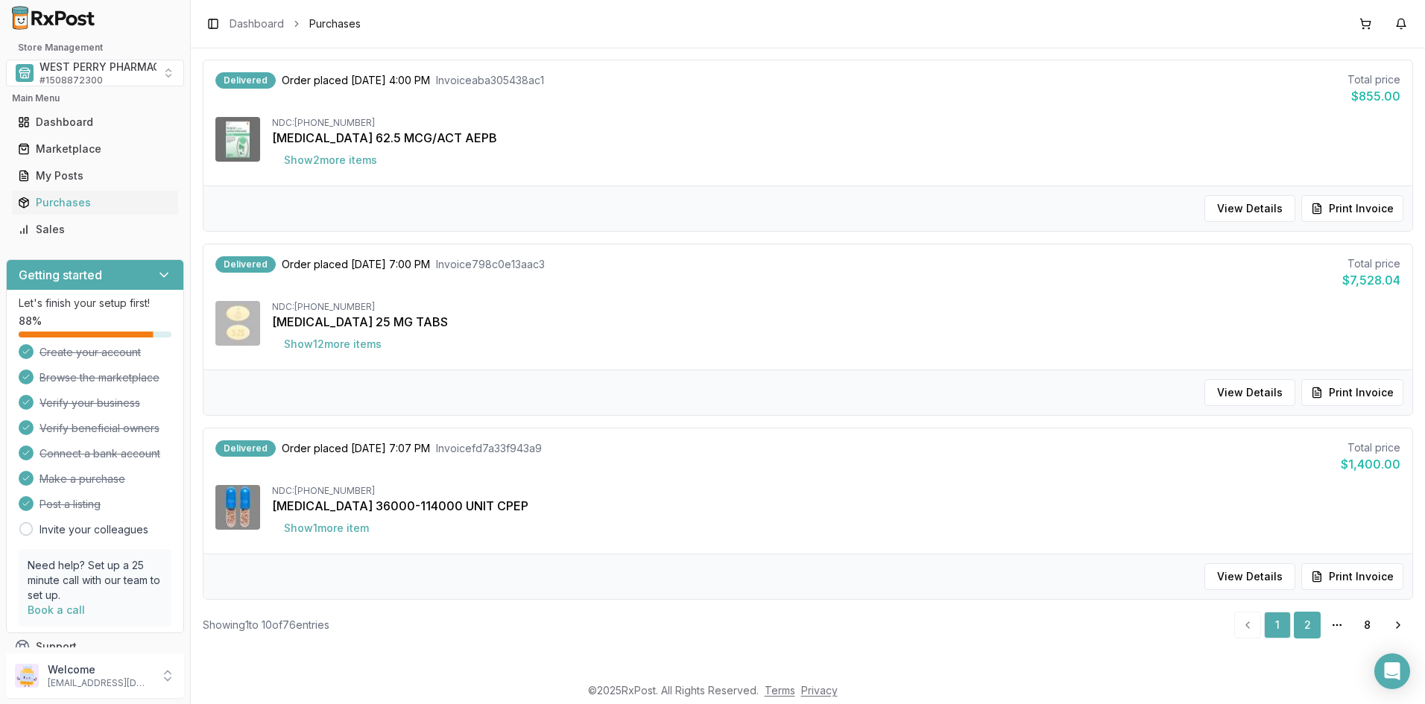
click at [1296, 618] on link "2" at bounding box center [1307, 625] width 27 height 27
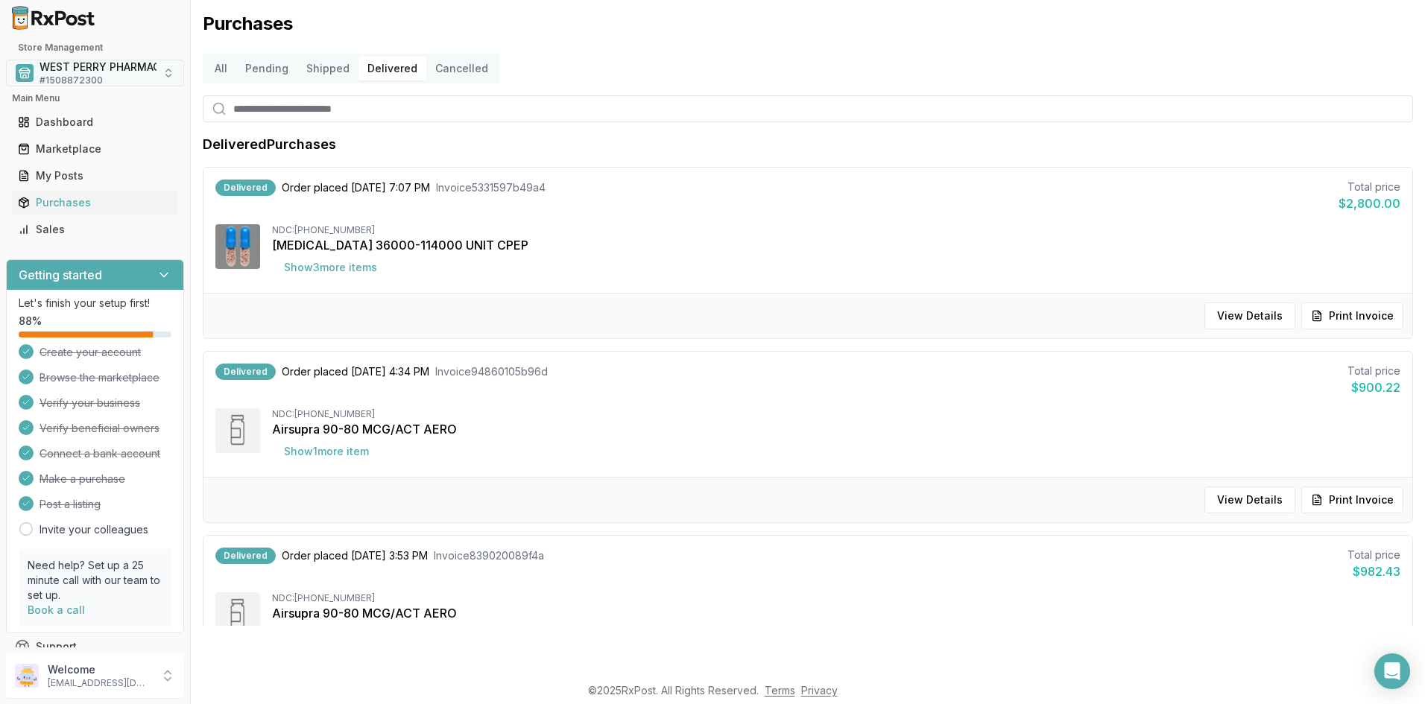
click at [80, 75] on span "# 1508872300" at bounding box center [70, 81] width 63 height 12
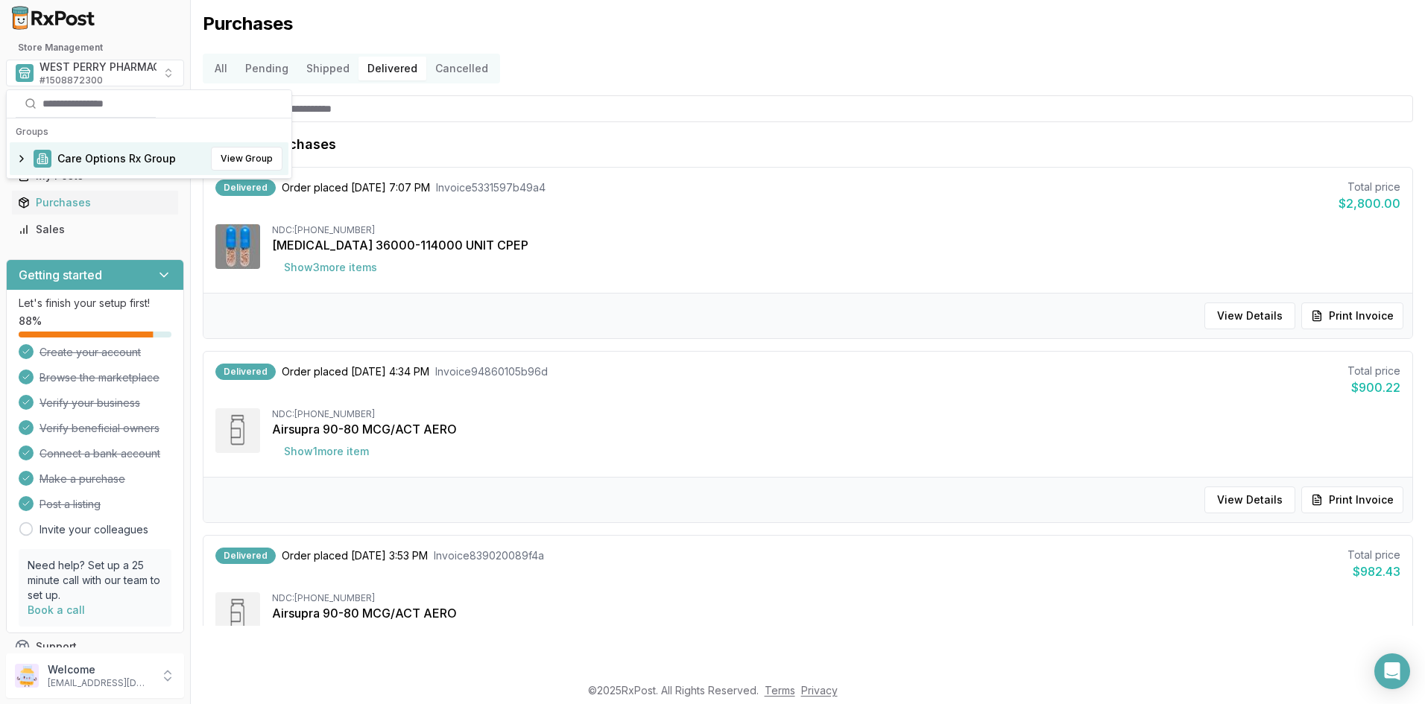
click at [90, 161] on span "Care Options Rx Group" at bounding box center [116, 158] width 118 height 15
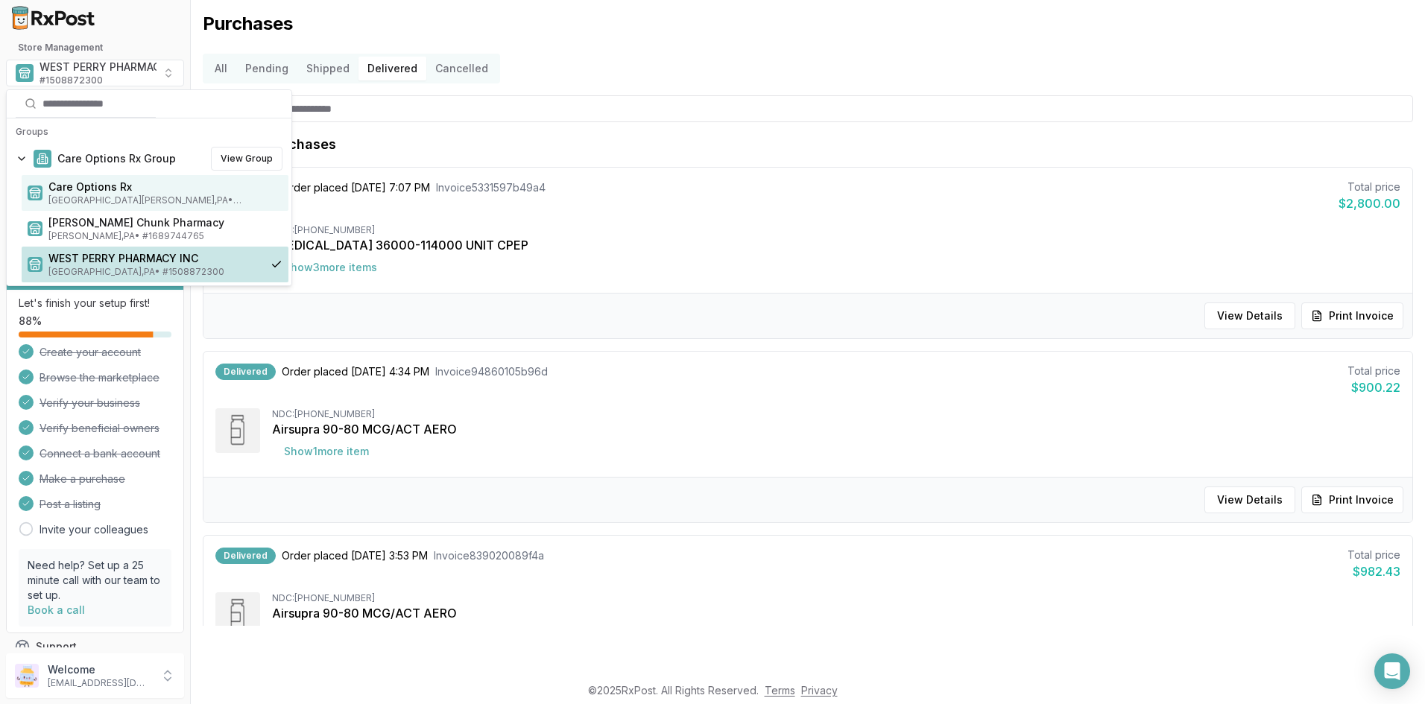
click at [92, 192] on span "Care Options Rx" at bounding box center [165, 187] width 234 height 15
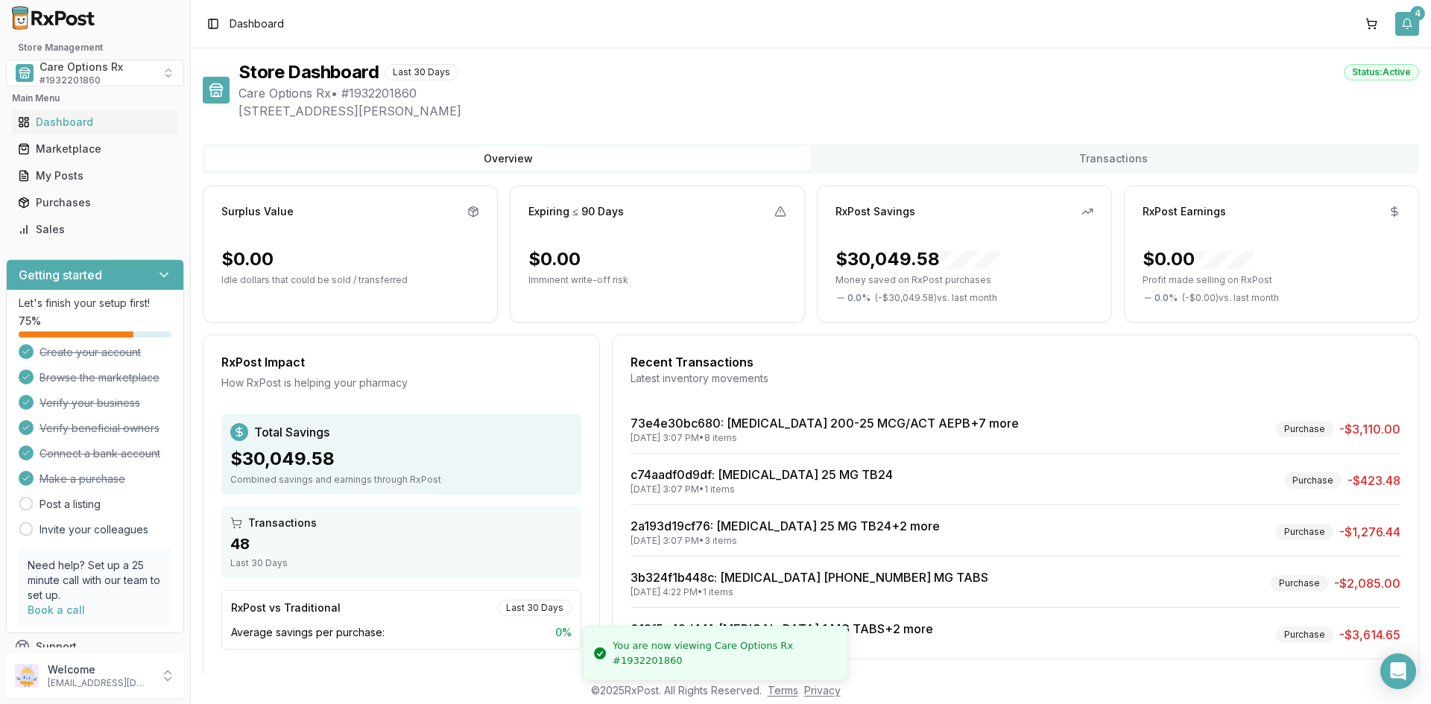
click at [1402, 26] on button "4" at bounding box center [1407, 24] width 24 height 24
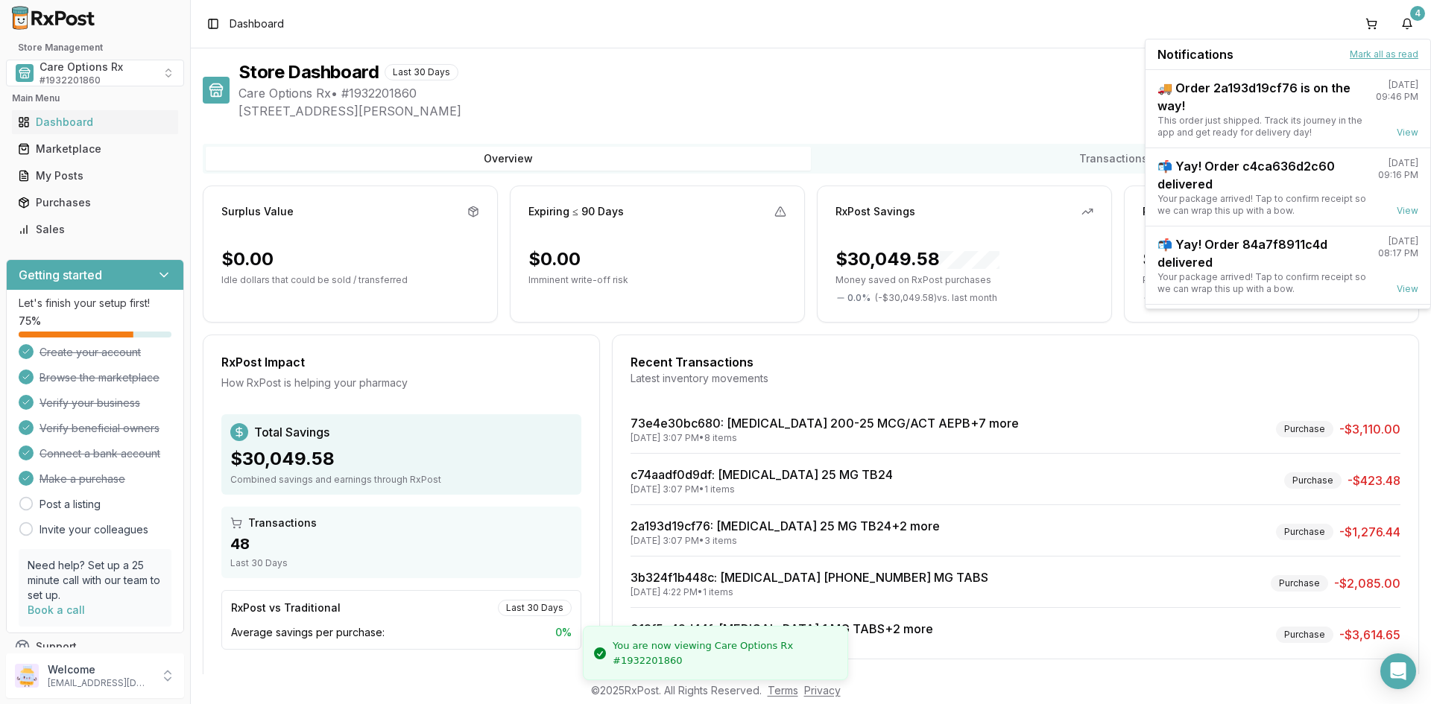
click at [1376, 54] on button "Mark all as read" at bounding box center [1383, 54] width 69 height 12
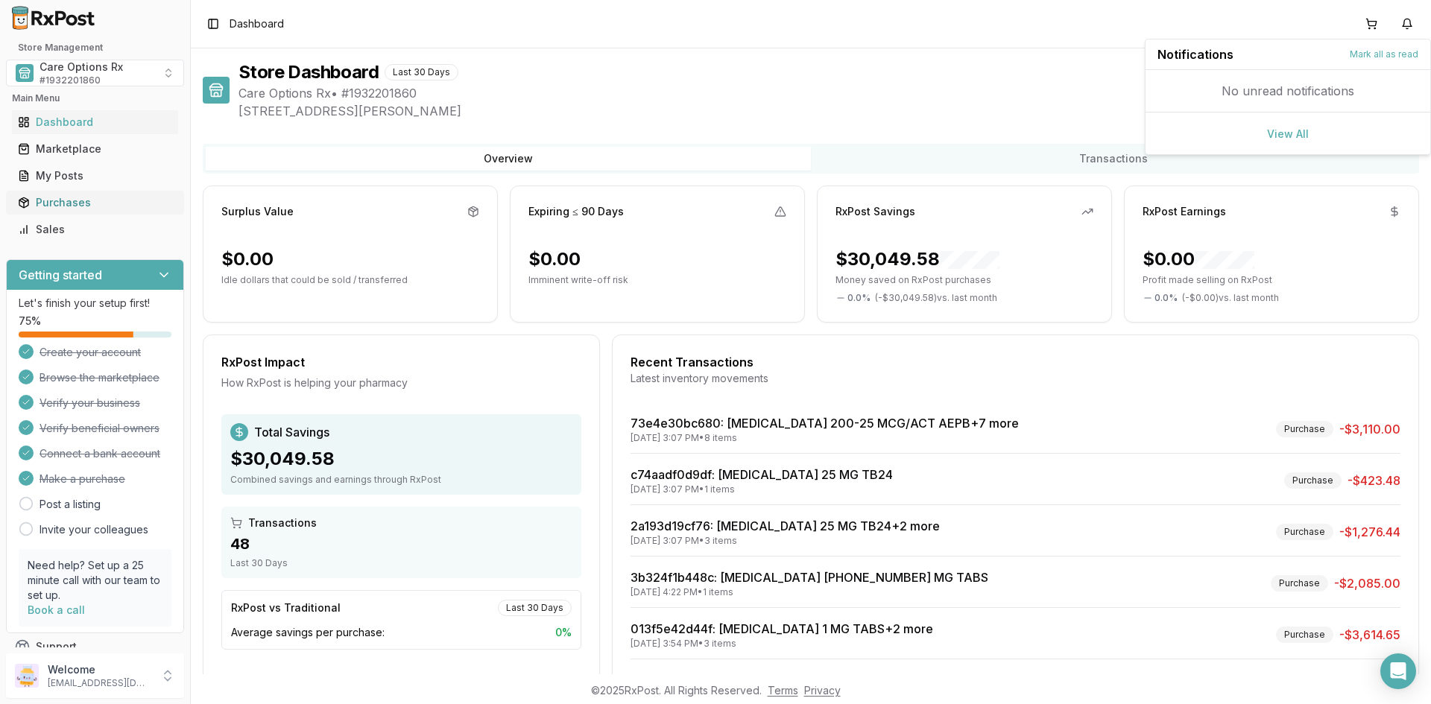
click at [76, 203] on div "Purchases" at bounding box center [95, 202] width 154 height 15
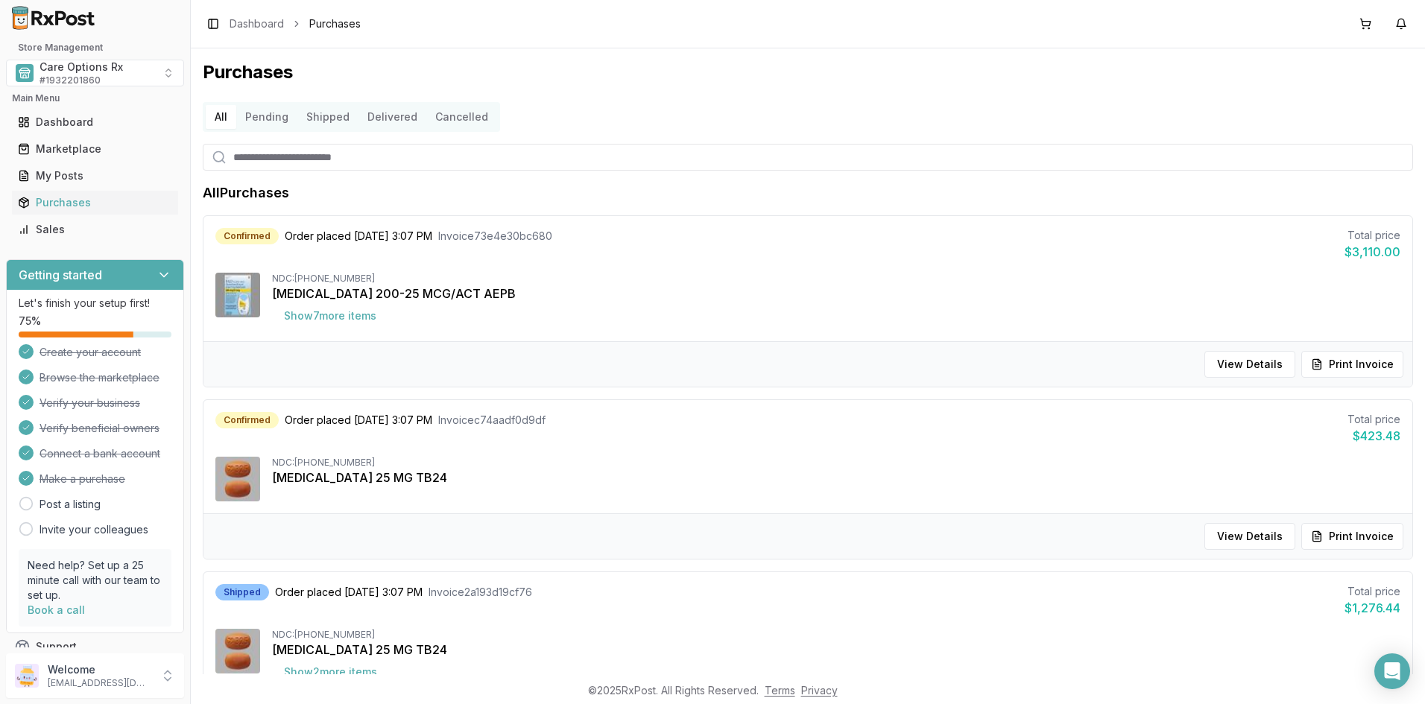
click at [390, 118] on button "Delivered" at bounding box center [392, 117] width 68 height 24
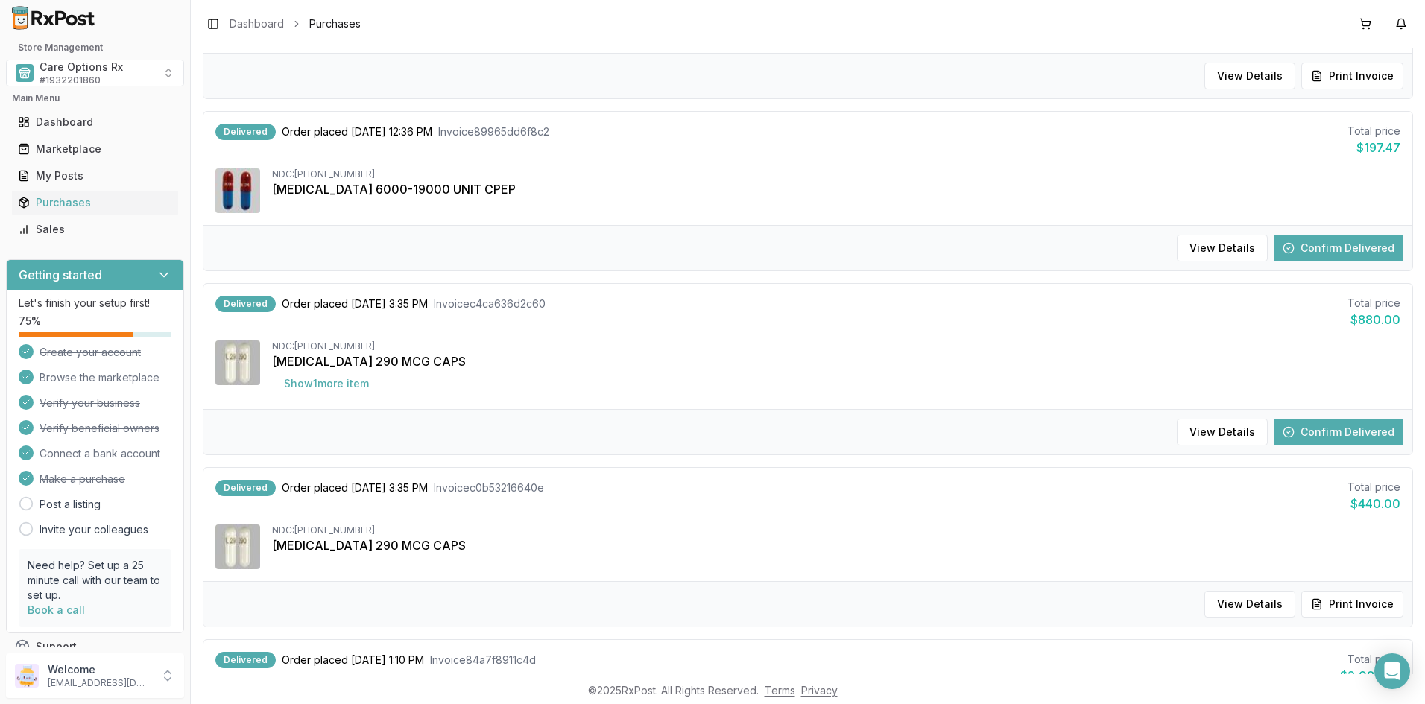
scroll to position [671, 0]
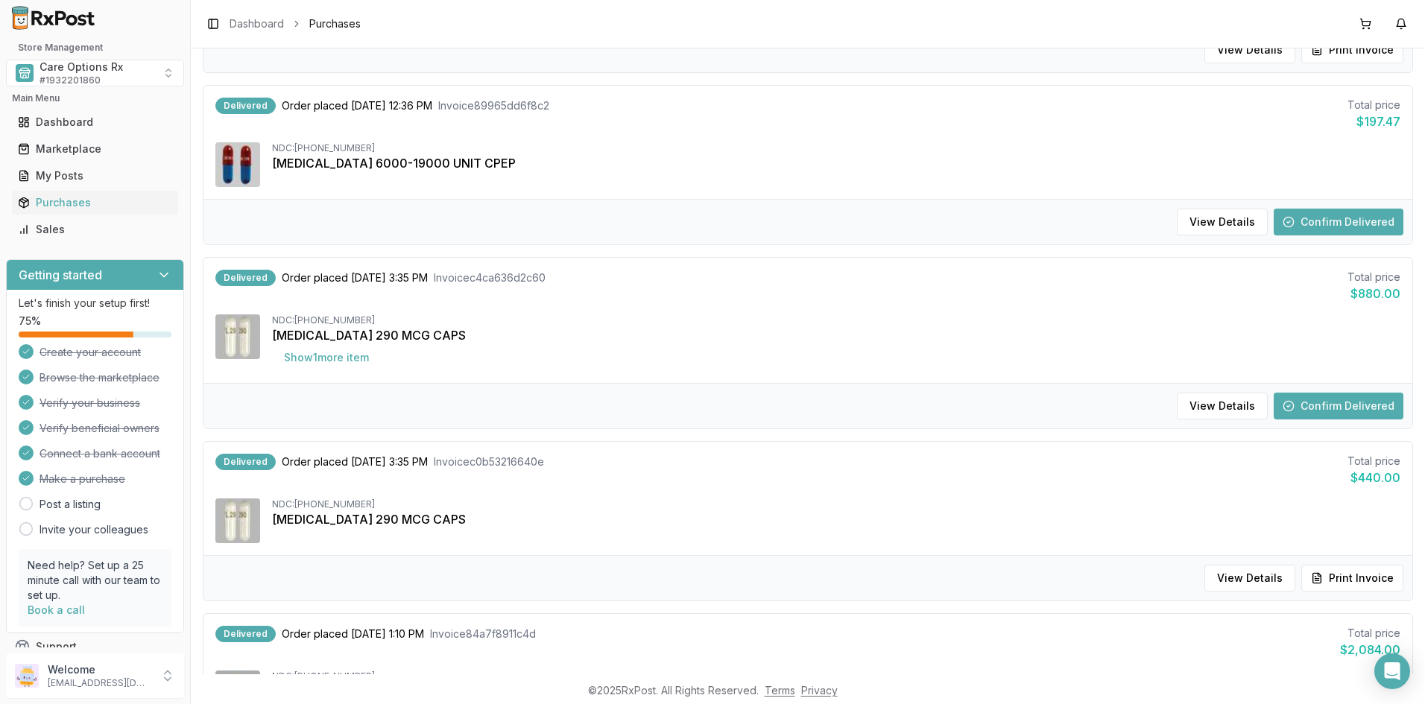
click at [1308, 221] on button "Confirm Delivered" at bounding box center [1338, 222] width 130 height 27
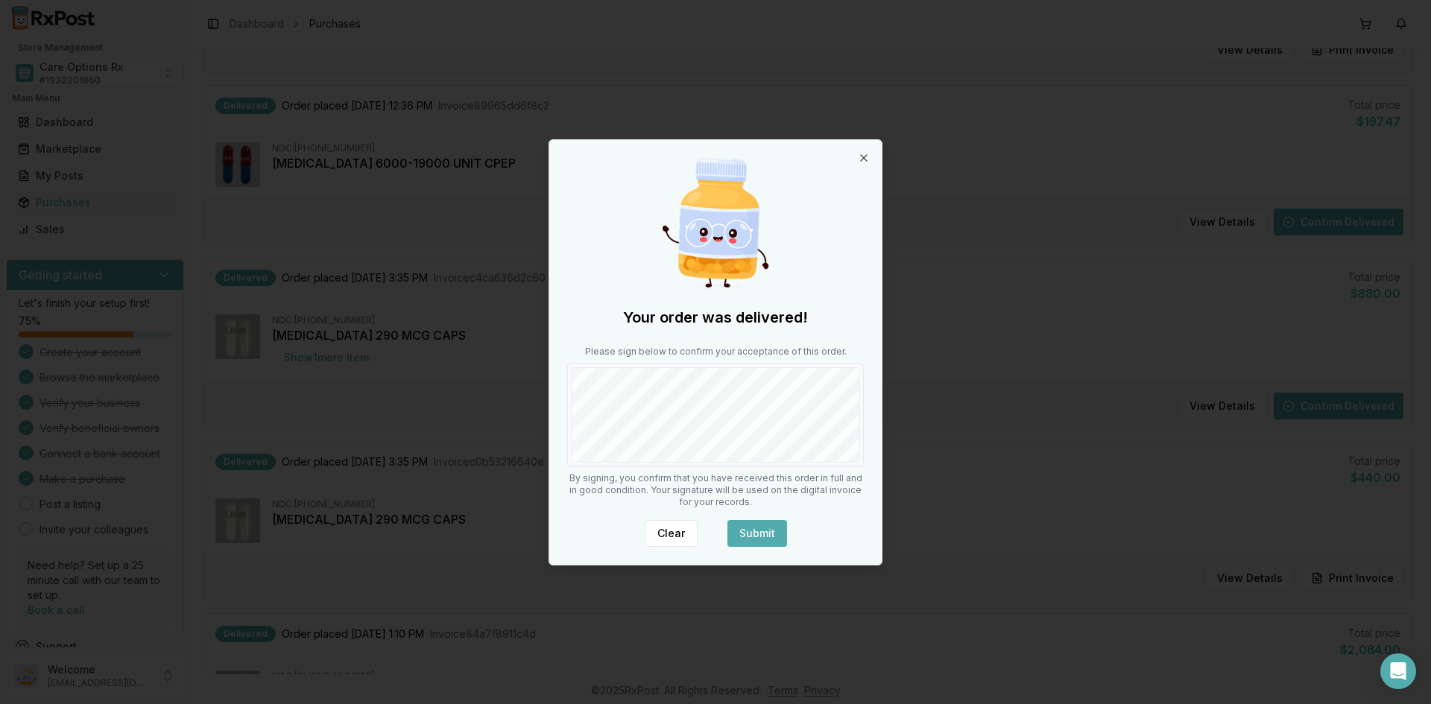
click at [747, 536] on button "Submit" at bounding box center [757, 533] width 60 height 27
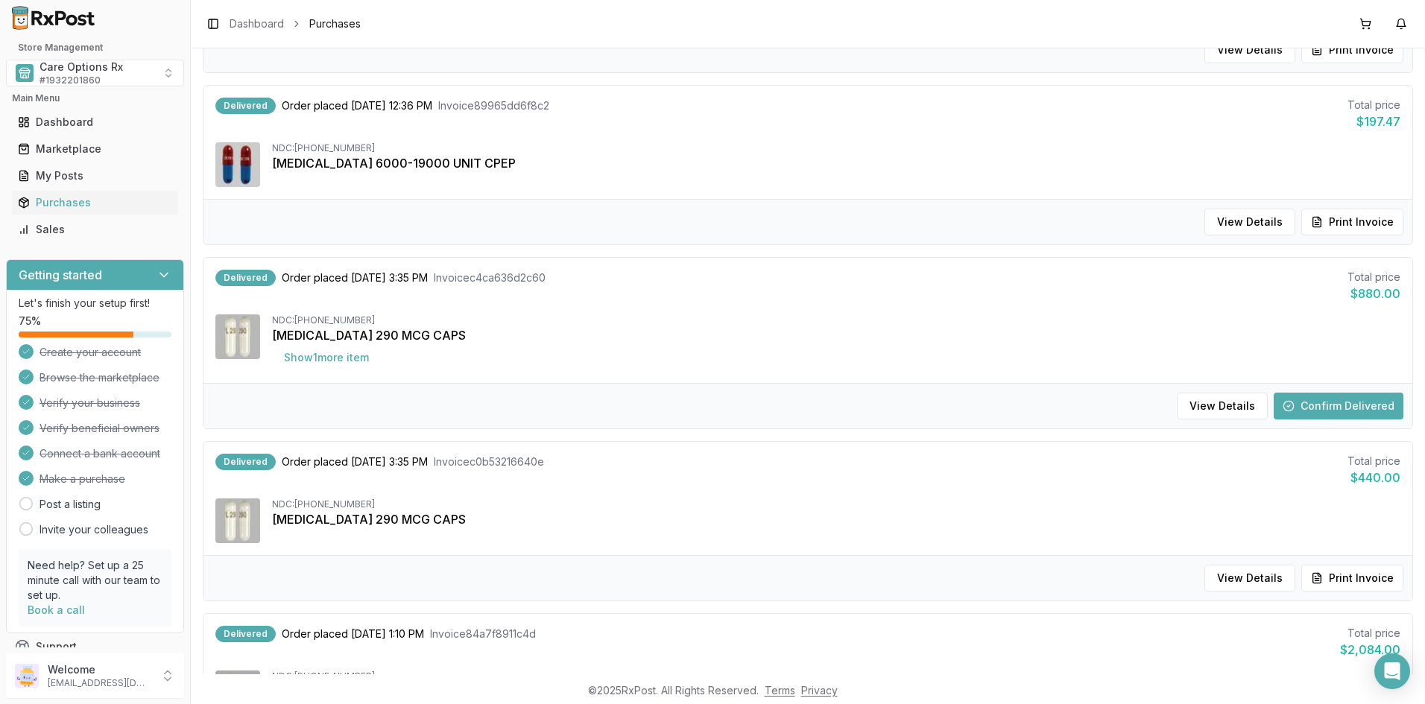
click at [1329, 403] on button "Confirm Delivered" at bounding box center [1338, 406] width 130 height 27
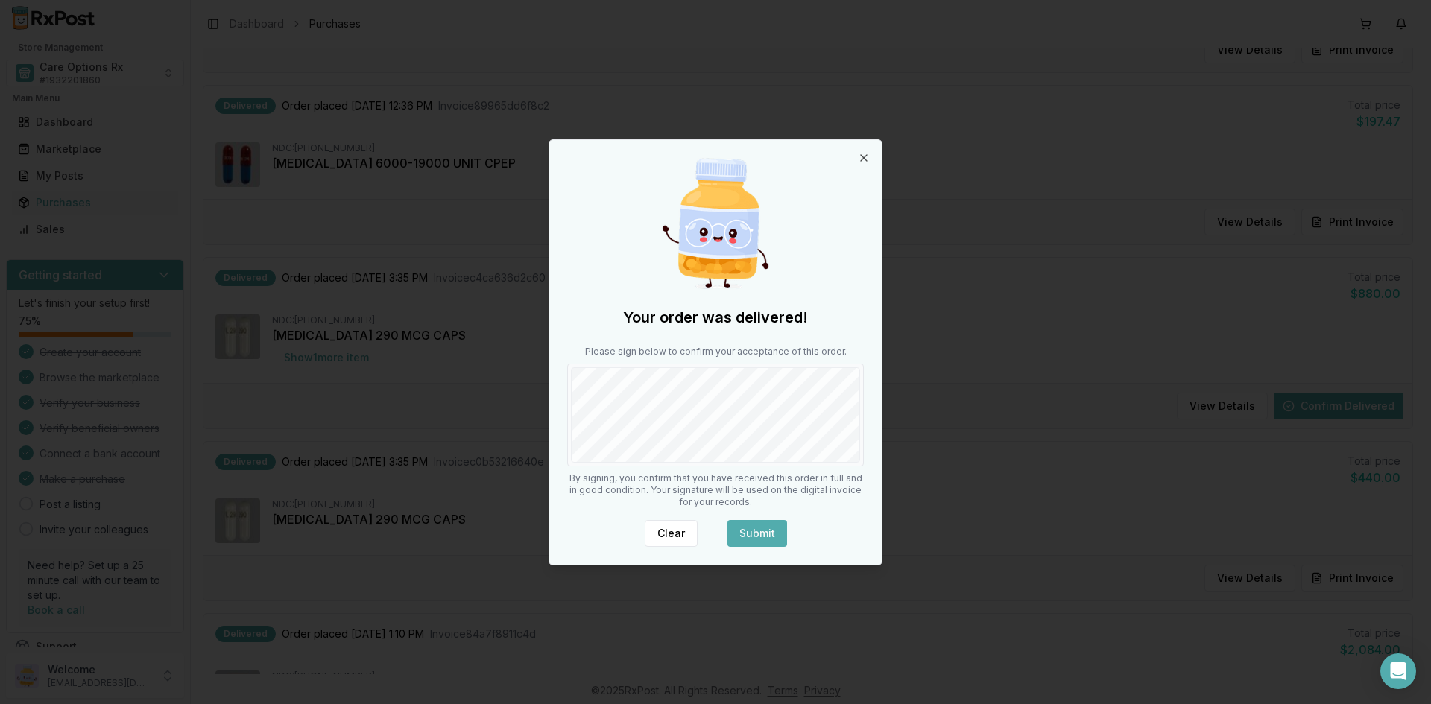
click at [749, 527] on button "Submit" at bounding box center [757, 533] width 60 height 27
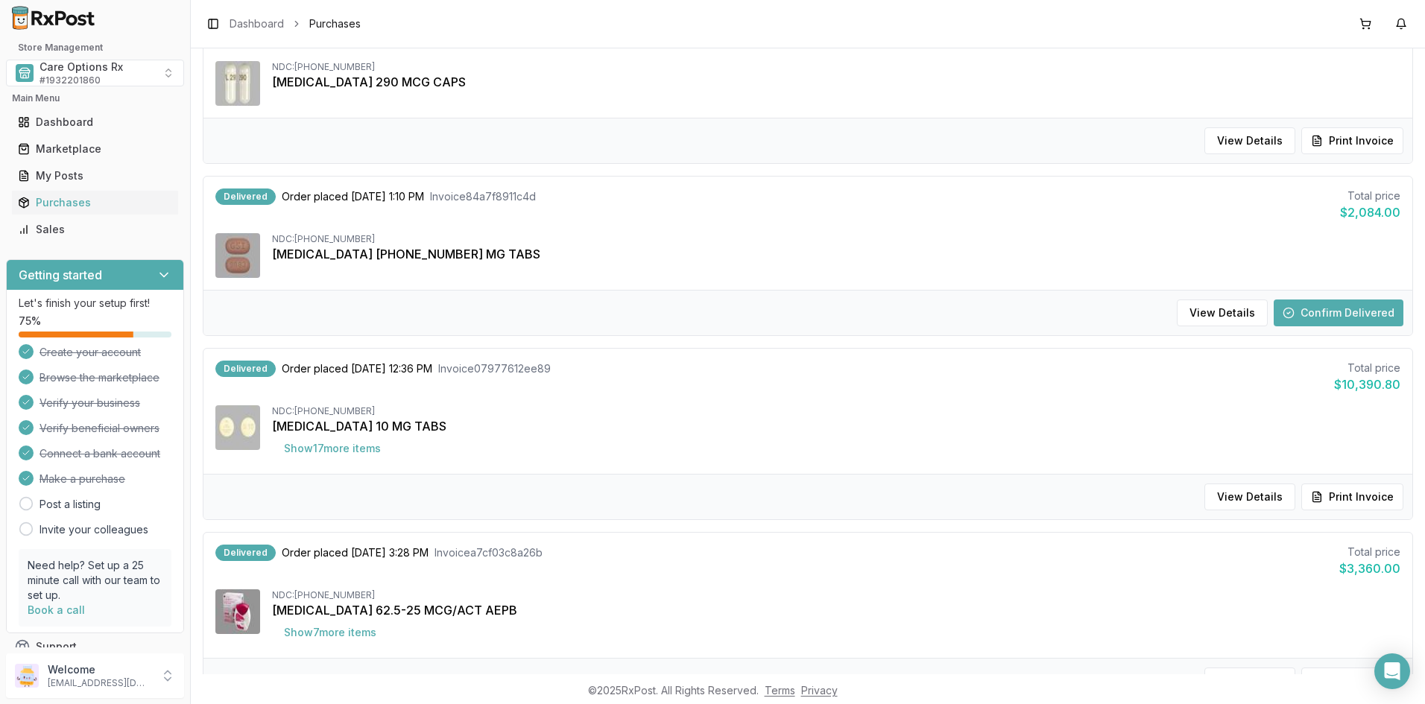
scroll to position [1118, 0]
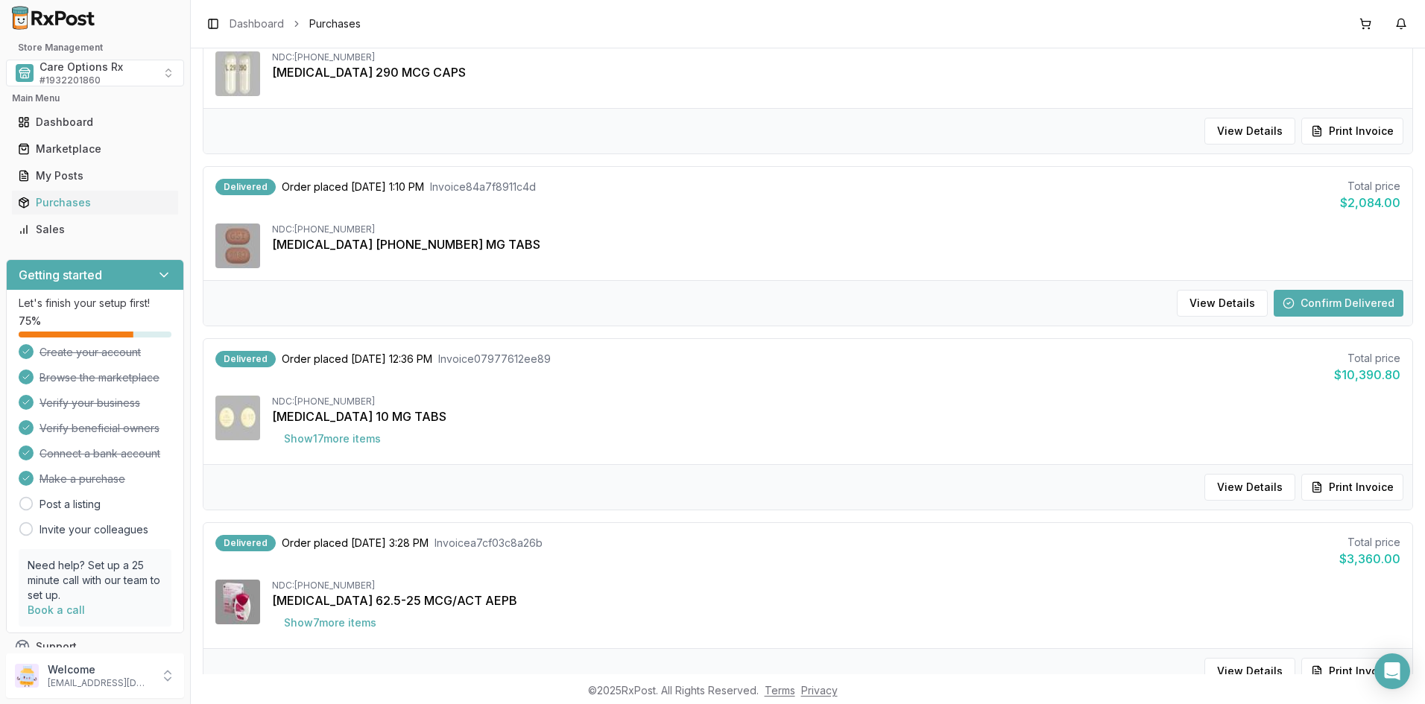
click at [1338, 310] on button "Confirm Delivered" at bounding box center [1338, 303] width 130 height 27
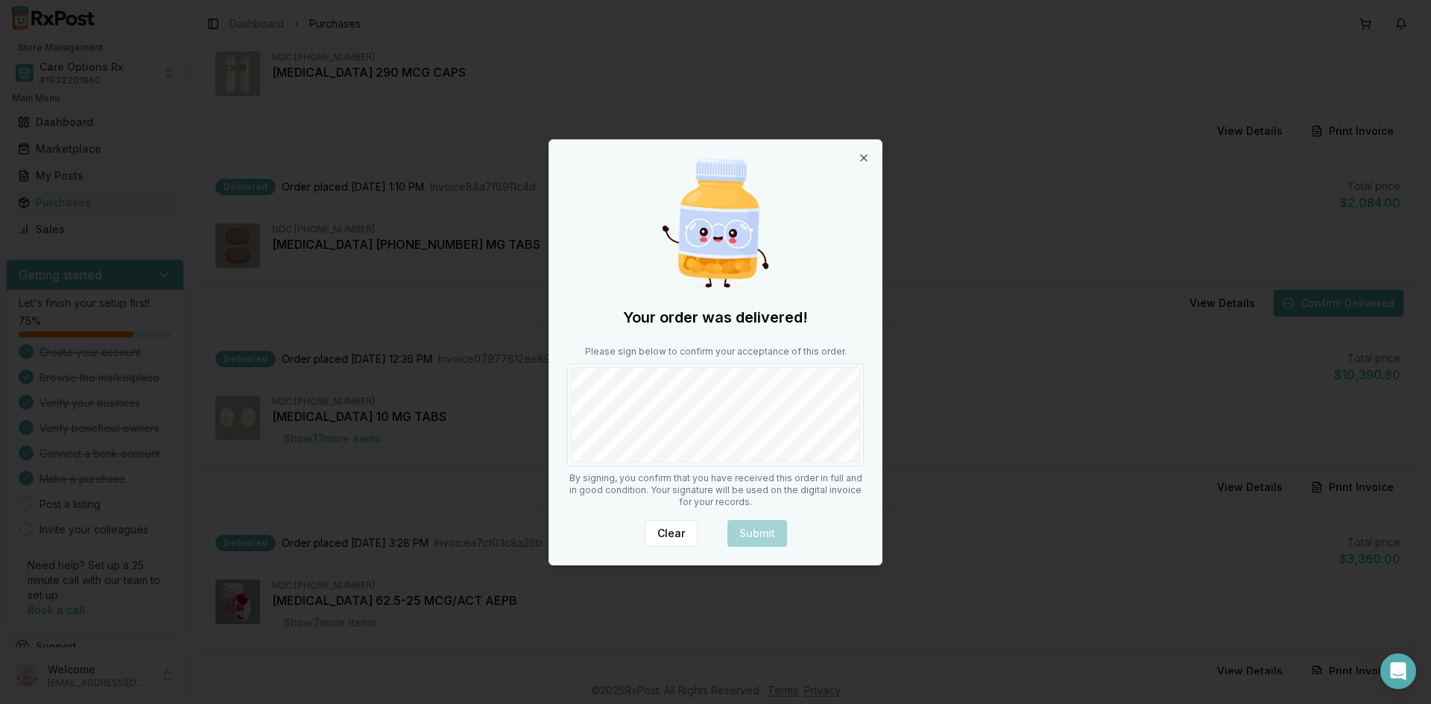
click at [827, 472] on div "Your order was delivered! Please sign below to confirm your acceptance of this …" at bounding box center [715, 352] width 332 height 425
click at [757, 529] on button "Submit" at bounding box center [757, 533] width 60 height 27
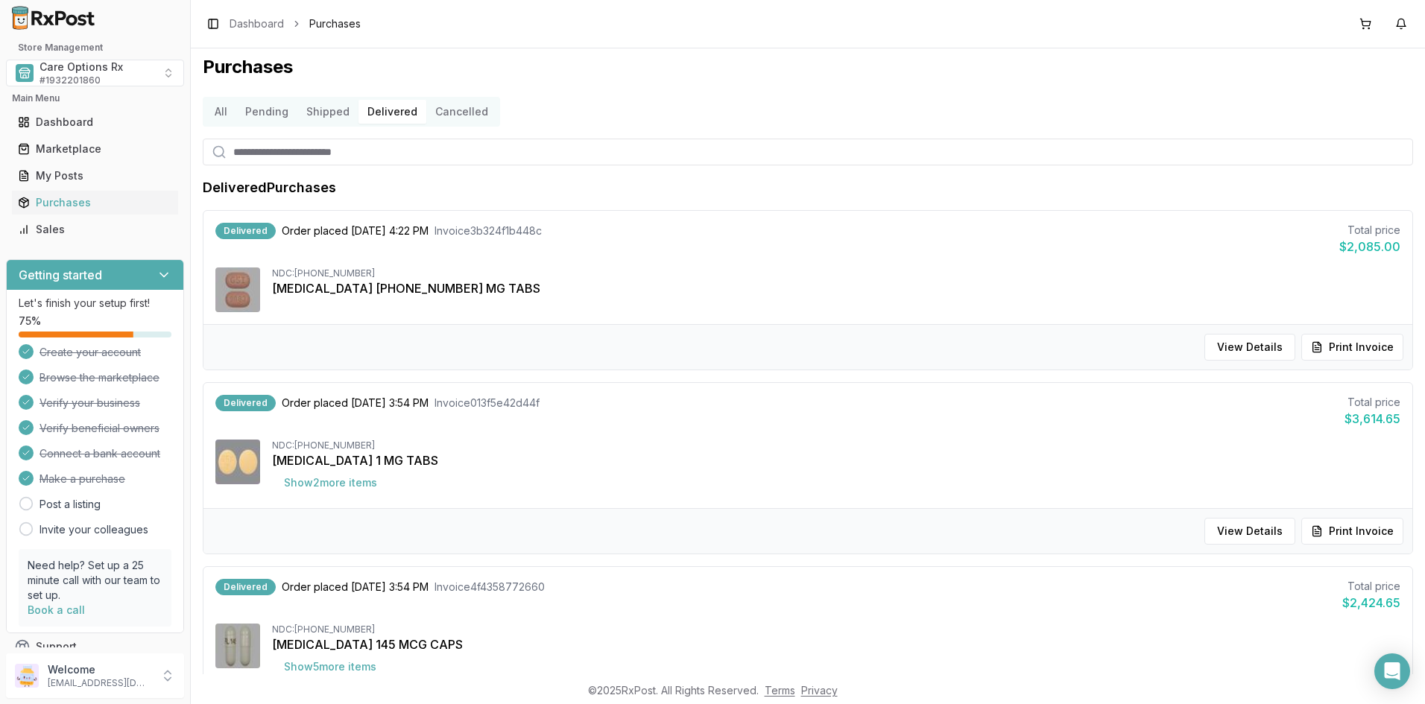
scroll to position [0, 0]
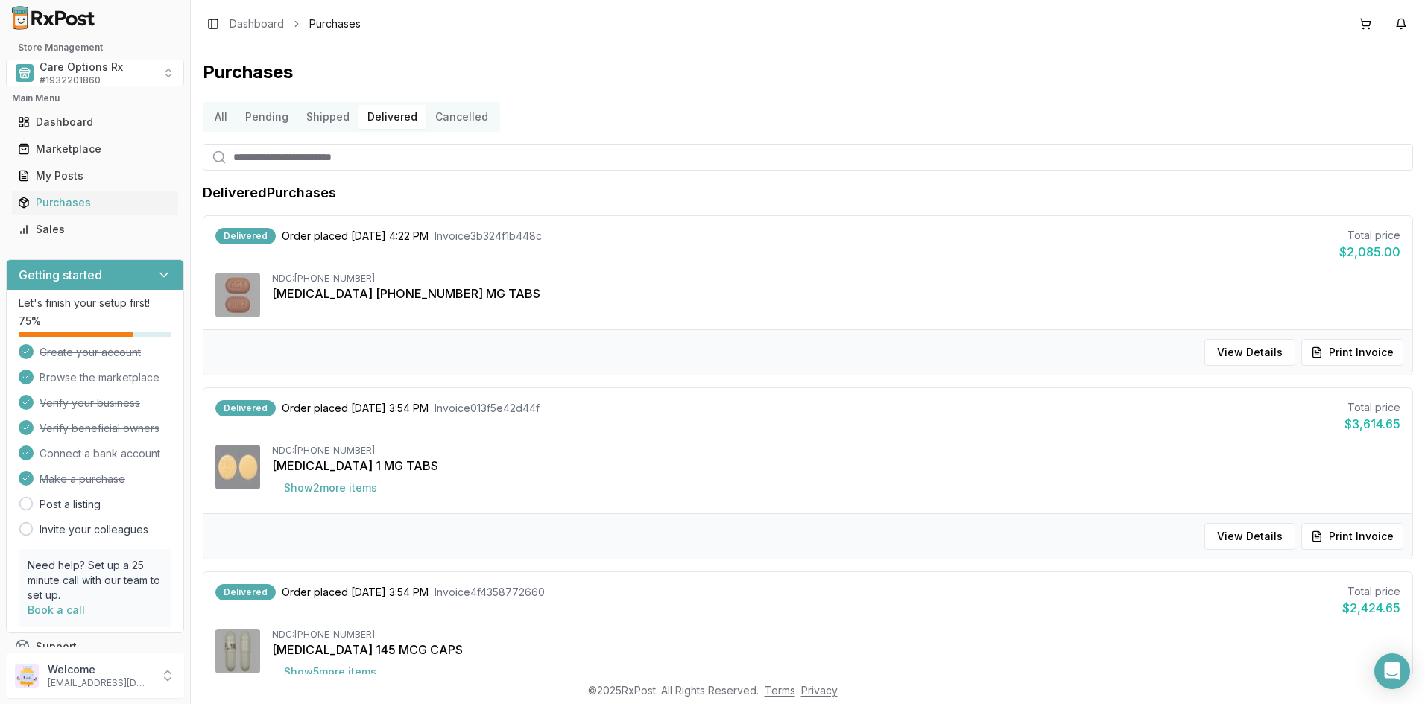
drag, startPoint x: 1292, startPoint y: 51, endPoint x: 898, endPoint y: 4, distance: 397.0
click at [1291, 50] on div "Purchases All Pending Shipped Delivered Cancelled Delivered Purchases Delivered…" at bounding box center [808, 361] width 1234 height 626
